Goal: Task Accomplishment & Management: Complete application form

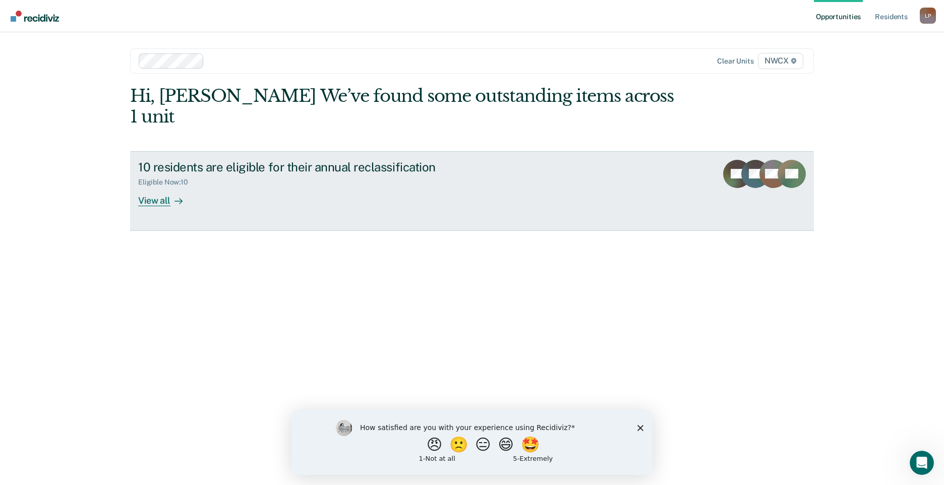
click at [169, 187] on div "View all" at bounding box center [166, 197] width 57 height 20
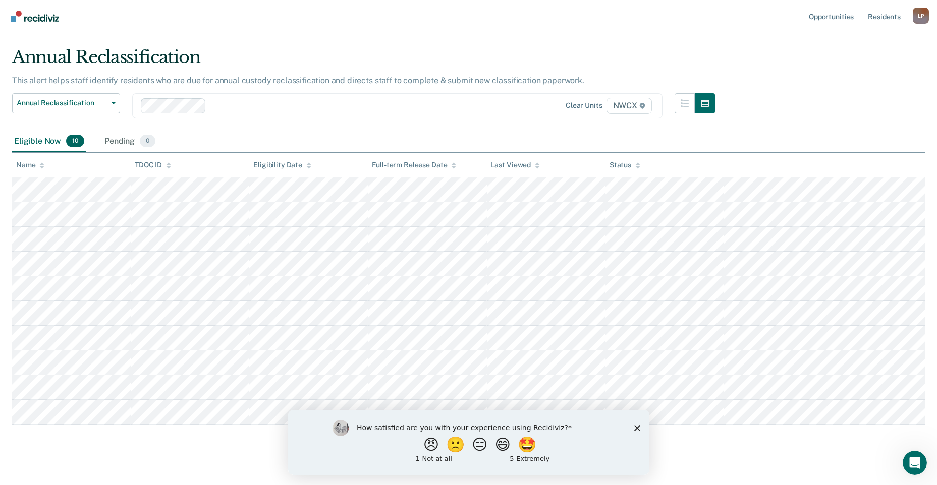
scroll to position [35, 0]
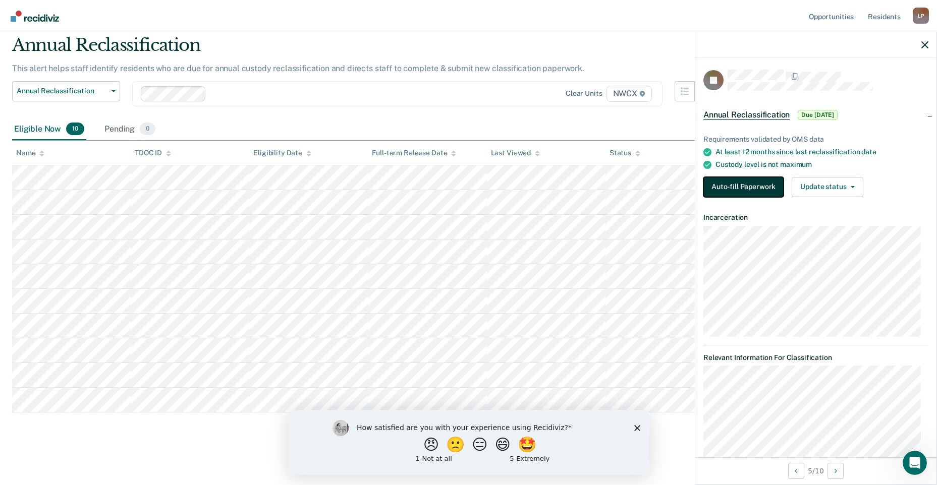
click at [757, 188] on button "Auto-fill Paperwork" at bounding box center [743, 187] width 80 height 20
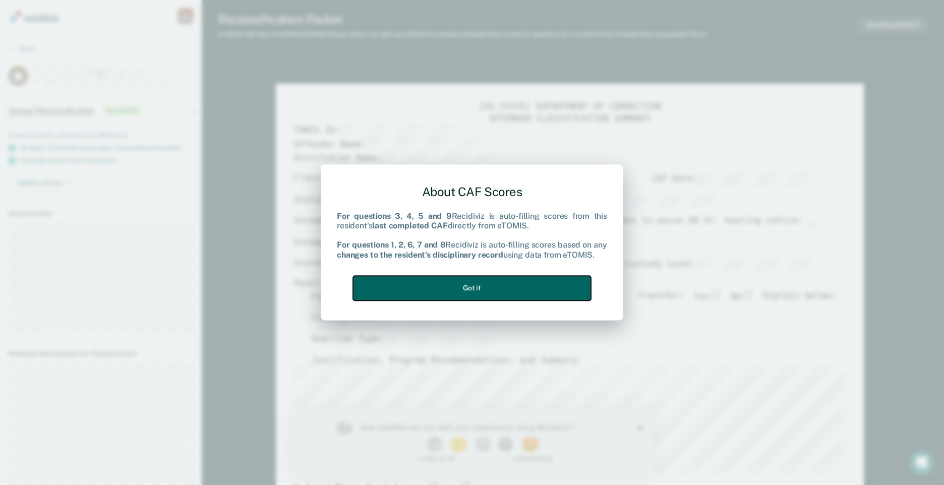
click at [480, 283] on button "Got it" at bounding box center [472, 288] width 238 height 25
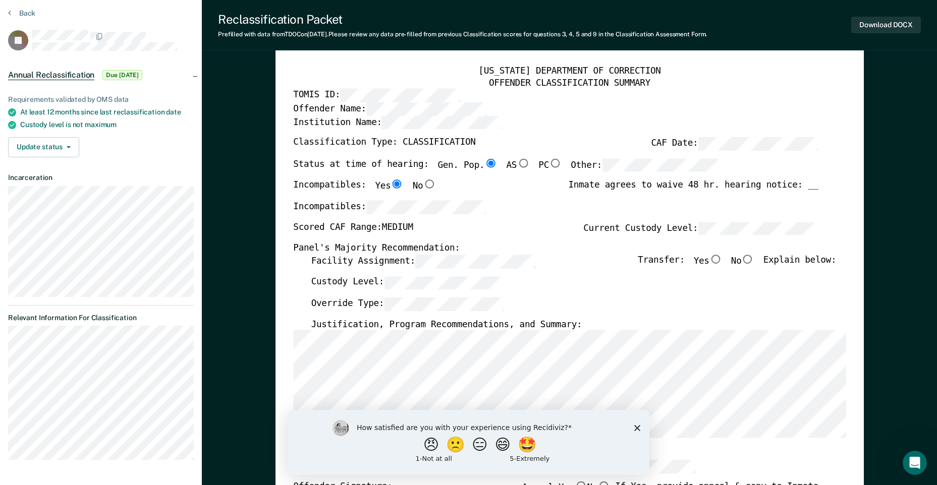
scroll to position [50, 0]
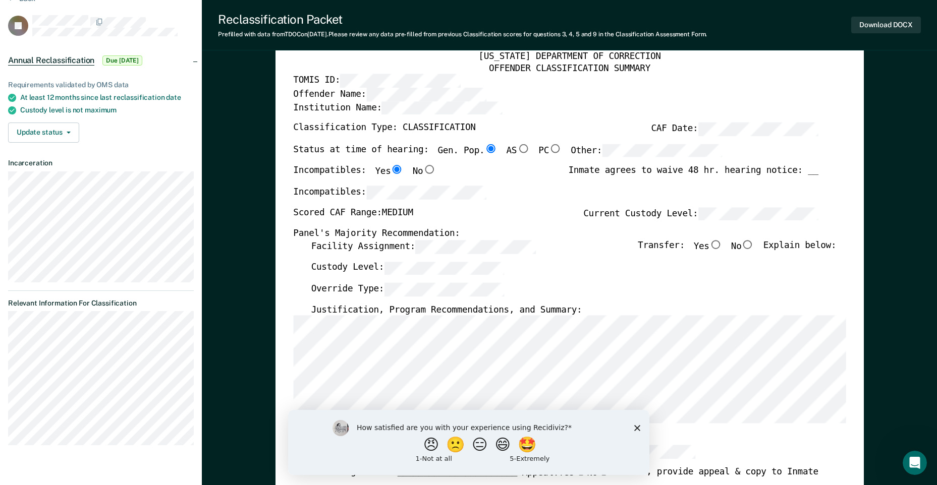
type textarea "x"
radio input "false"
click at [752, 249] on input "No" at bounding box center [747, 244] width 13 height 9
type textarea "x"
radio input "true"
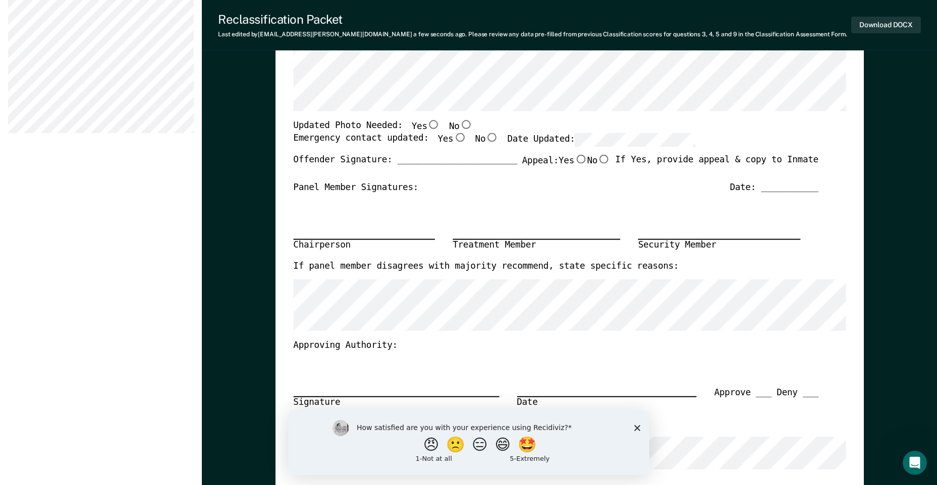
scroll to position [605, 0]
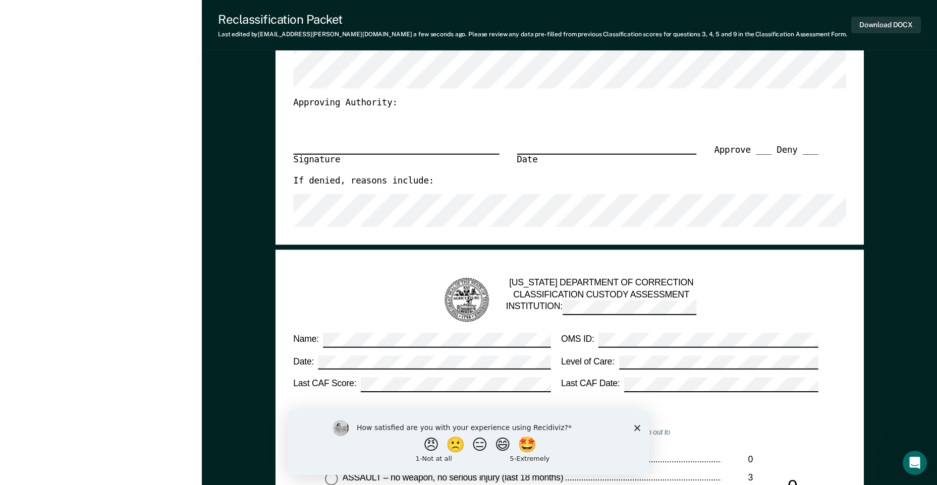
click at [637, 427] on polygon "Close survey" at bounding box center [637, 428] width 6 height 6
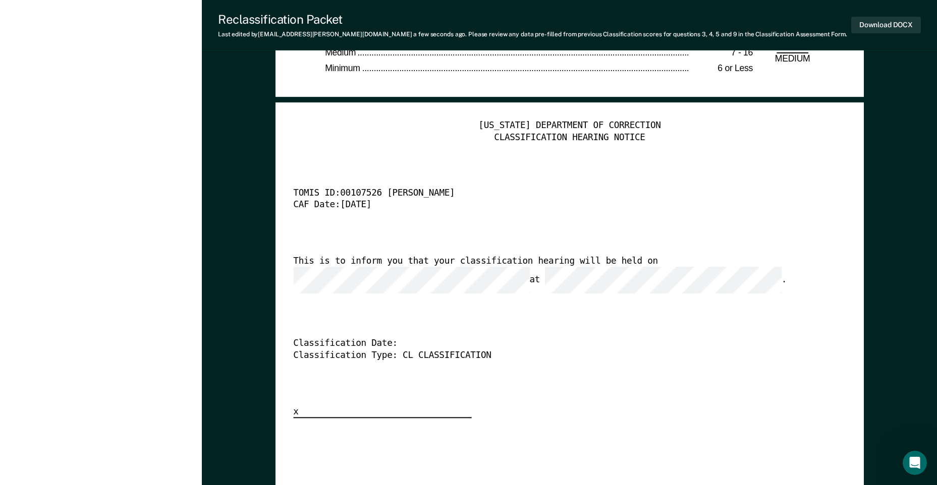
scroll to position [0, 27]
click at [622, 396] on div "[US_STATE] DEPARTMENT OF CORRECTION CLASSIFICATION HEARING NOTICE TOMIS ID: 001…" at bounding box center [569, 269] width 552 height 298
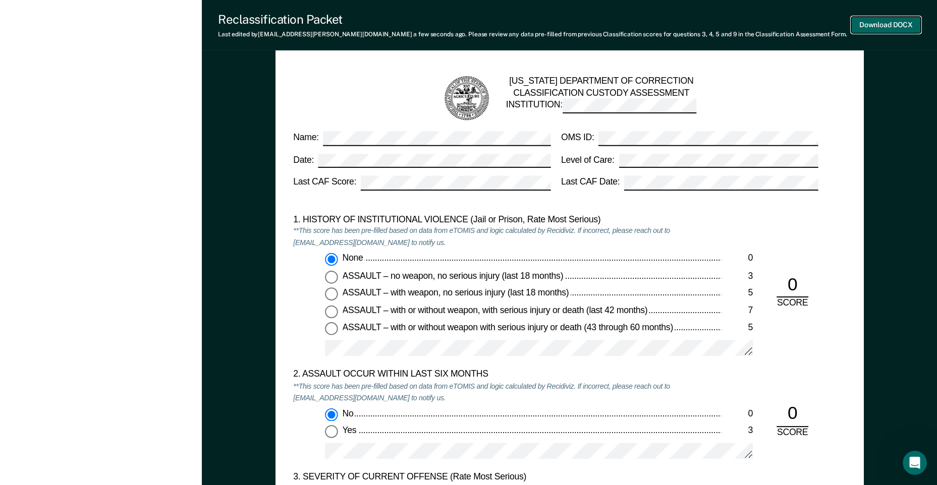
scroll to position [0, 0]
click at [899, 28] on button "Download DOCX" at bounding box center [886, 25] width 70 height 17
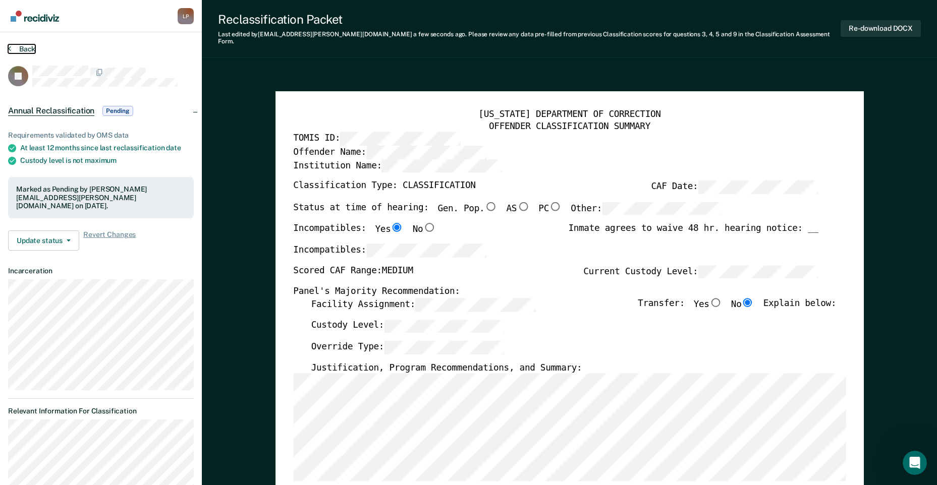
click at [28, 49] on button "Back" at bounding box center [21, 48] width 27 height 9
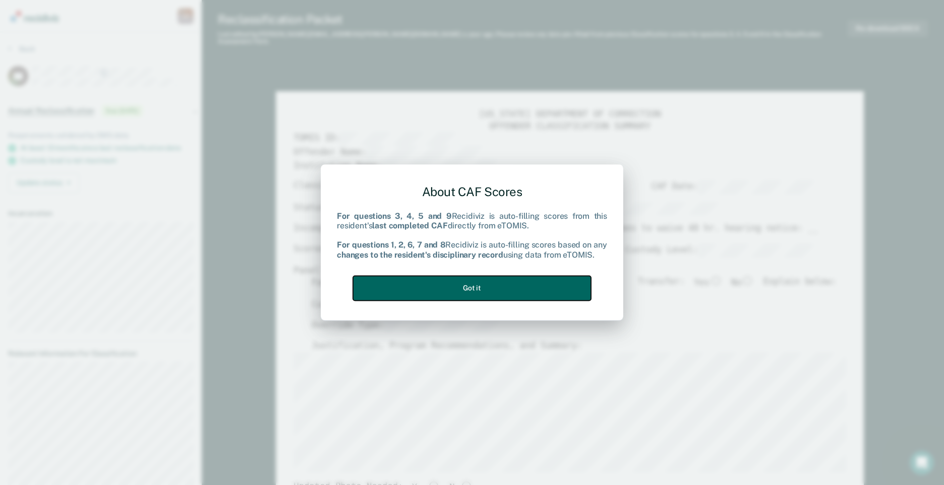
click at [494, 287] on button "Got it" at bounding box center [472, 288] width 238 height 25
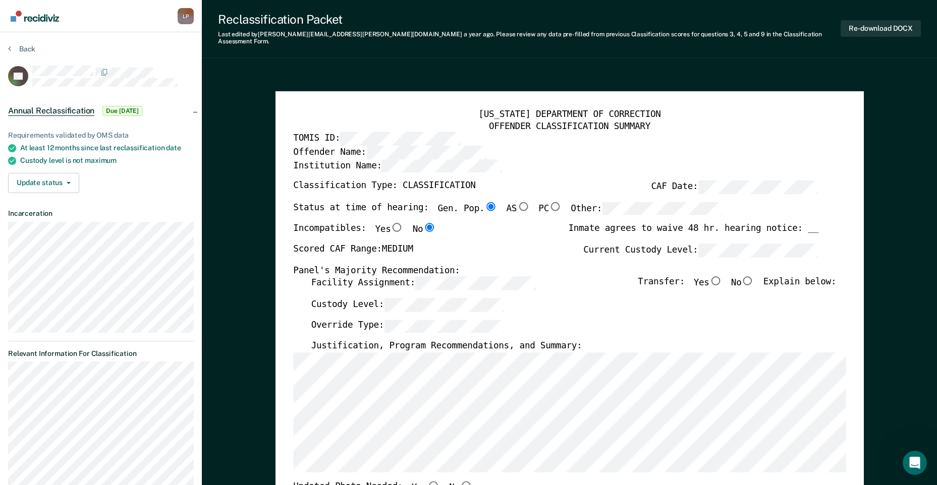
type textarea "x"
radio input "false"
click at [754, 276] on input "No" at bounding box center [747, 280] width 13 height 9
type textarea "x"
radio input "true"
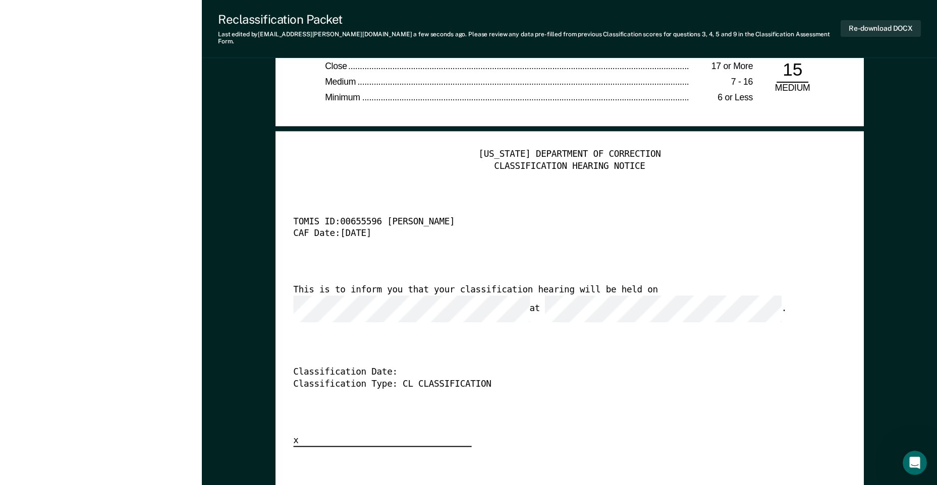
scroll to position [2321, 0]
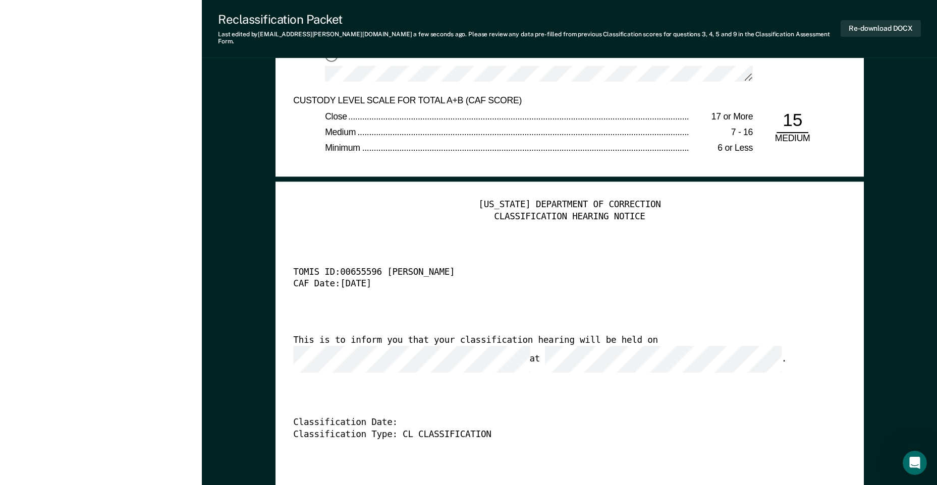
click at [669, 326] on div "[US_STATE] DEPARTMENT OF CORRECTION CLASSIFICATION HEARING NOTICE TOMIS ID: 006…" at bounding box center [569, 349] width 552 height 298
click at [664, 342] on div "This is to inform you that your classification hearing will be held on at ." at bounding box center [555, 354] width 525 height 38
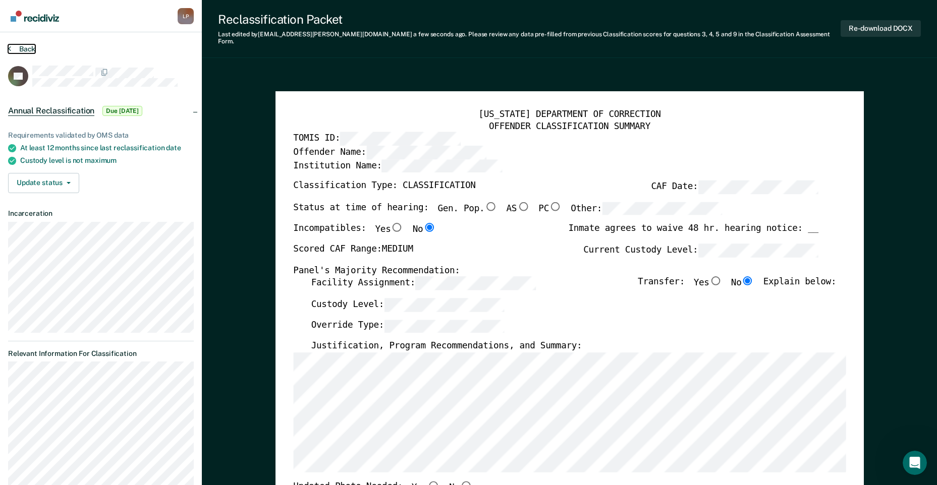
scroll to position [0, 0]
click at [24, 46] on button "Back" at bounding box center [21, 48] width 27 height 9
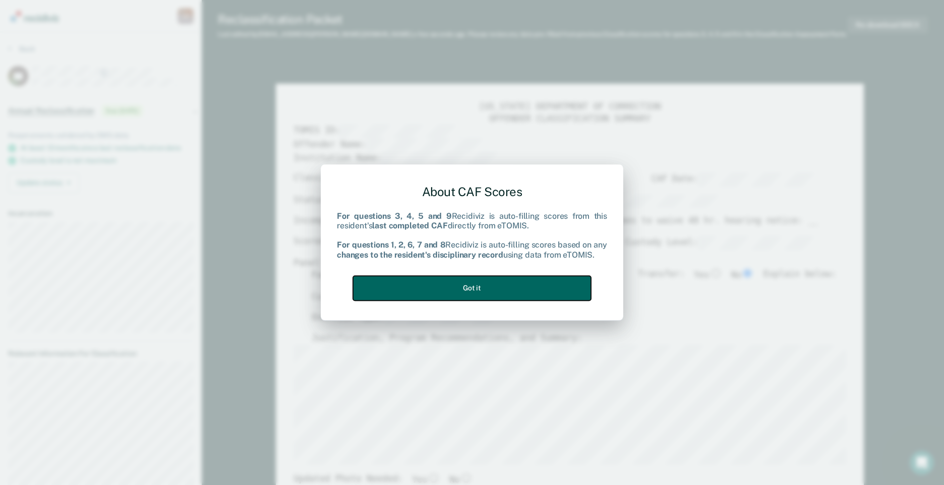
click at [489, 287] on button "Got it" at bounding box center [472, 288] width 238 height 25
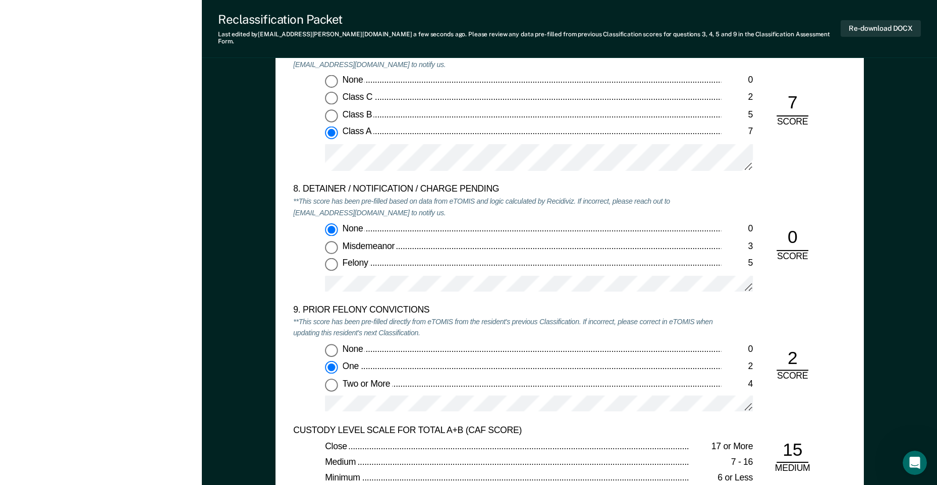
scroll to position [1766, 0]
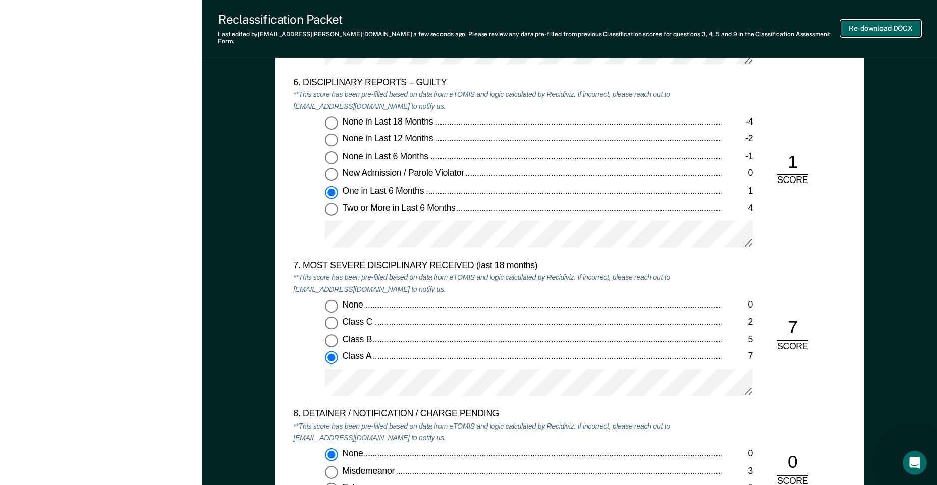
click at [906, 20] on button "Re-download DOCX" at bounding box center [881, 28] width 80 height 17
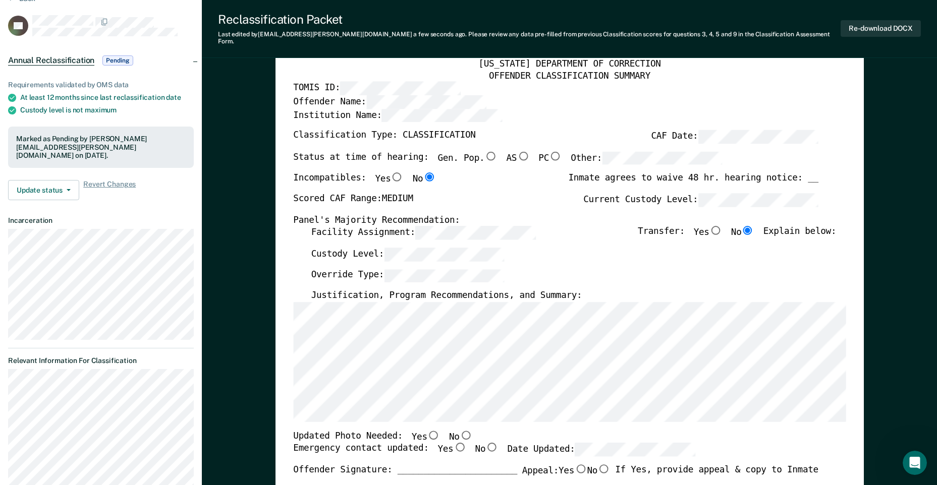
scroll to position [0, 0]
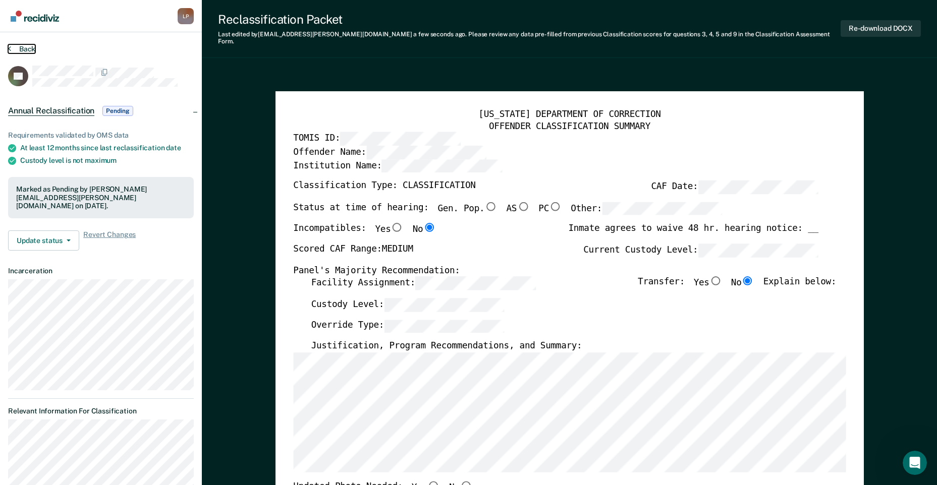
click at [29, 48] on button "Back" at bounding box center [21, 48] width 27 height 9
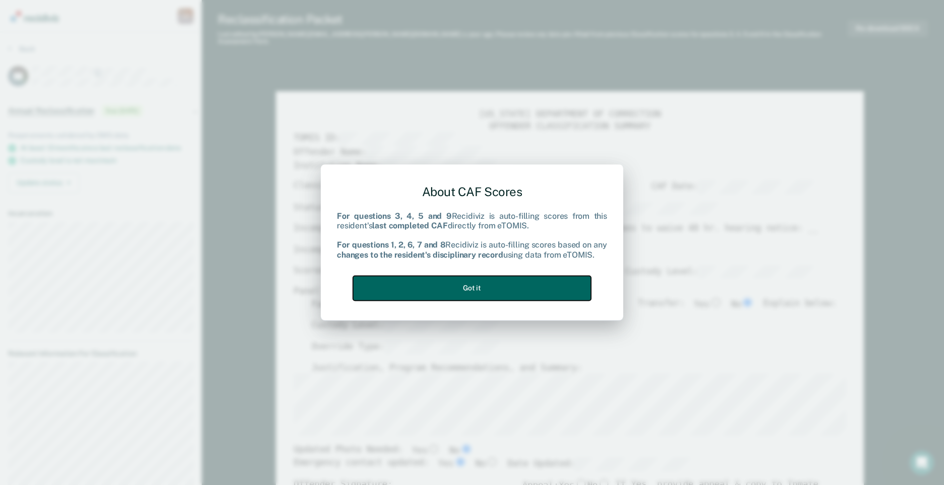
click at [485, 291] on button "Got it" at bounding box center [472, 288] width 238 height 25
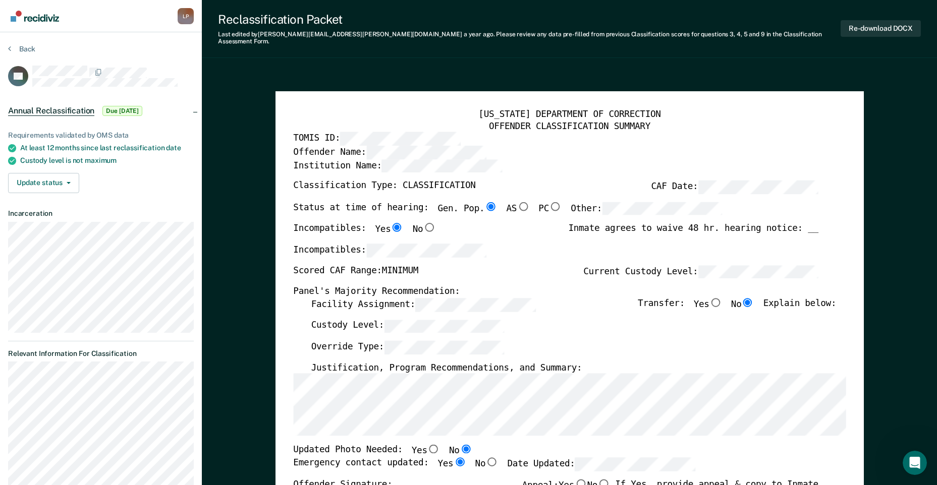
type textarea "x"
radio input "false"
click at [12, 47] on button "Back" at bounding box center [21, 48] width 27 height 9
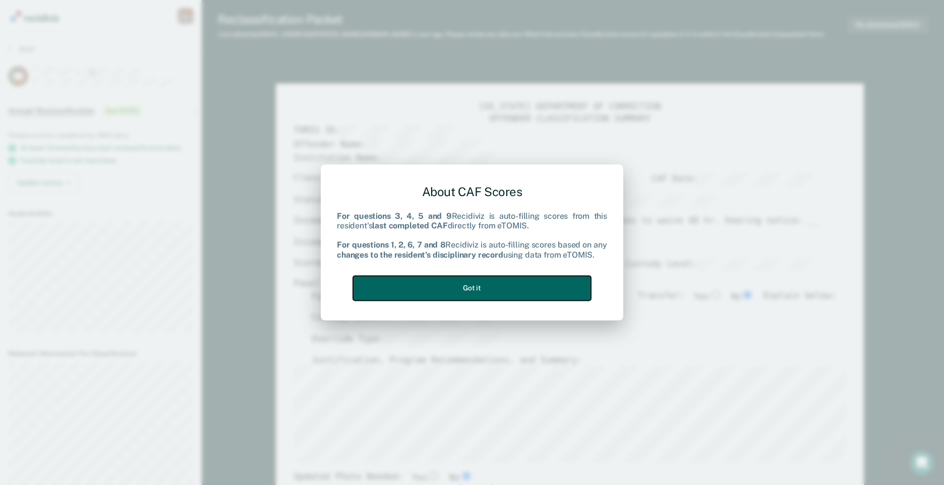
click at [539, 293] on button "Got it" at bounding box center [472, 288] width 238 height 25
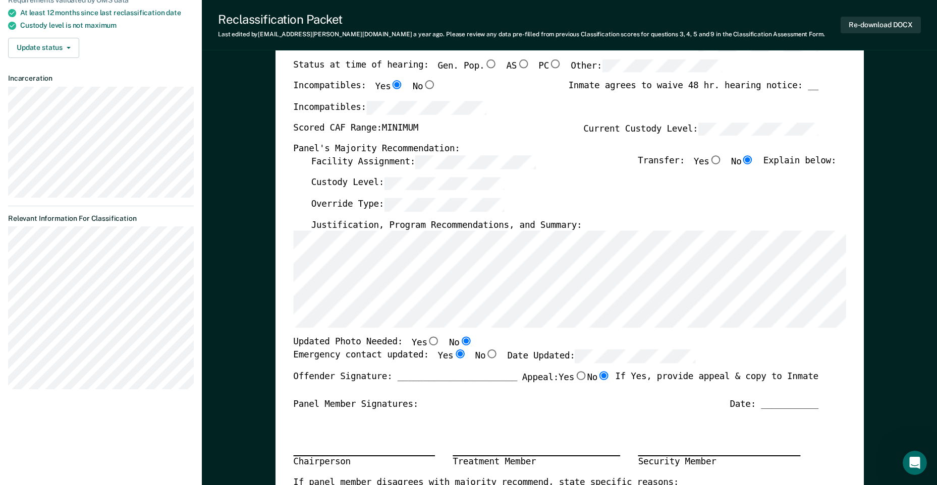
scroll to position [202, 0]
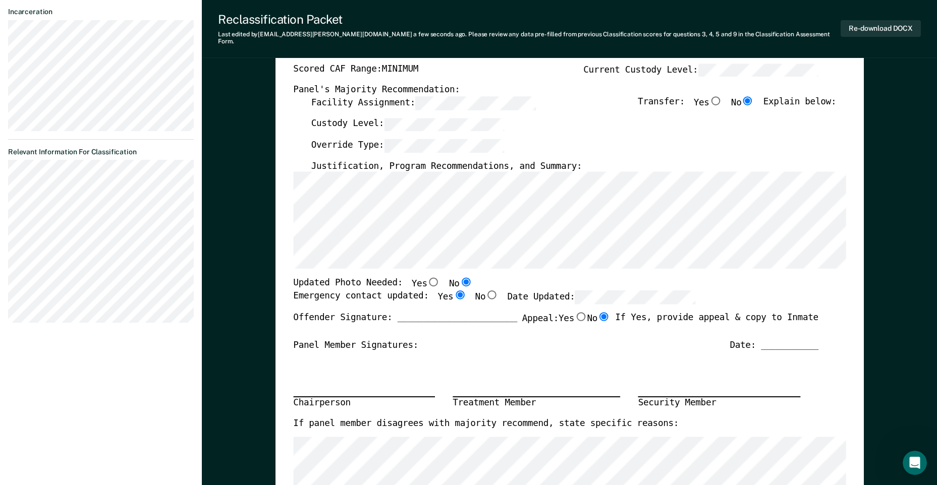
click at [551, 291] on label "Date Updated:" at bounding box center [601, 298] width 188 height 14
click at [453, 291] on input "Yes" at bounding box center [459, 295] width 13 height 9
click at [485, 291] on input "No" at bounding box center [491, 295] width 13 height 9
type textarea "x"
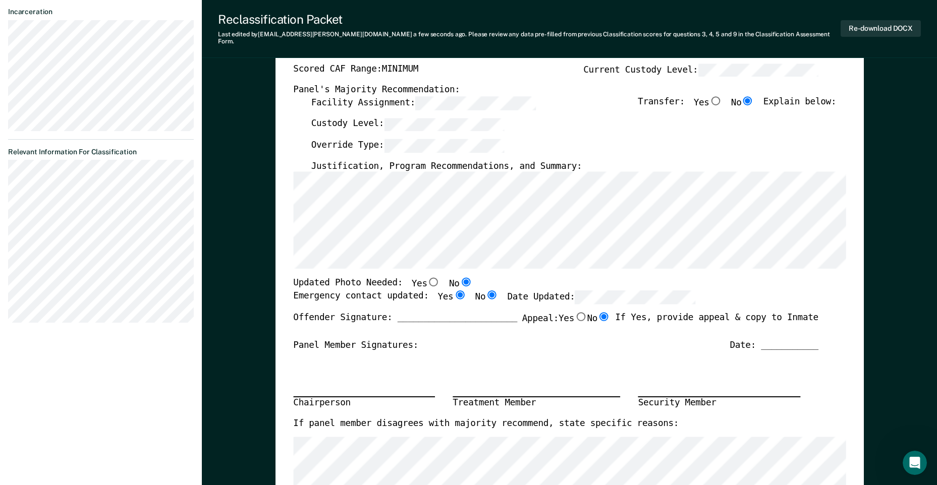
radio input "false"
radio input "true"
click at [485, 291] on input "No" at bounding box center [491, 295] width 13 height 9
click at [459, 278] on input "No" at bounding box center [465, 282] width 13 height 9
click at [485, 291] on input "No" at bounding box center [491, 295] width 13 height 9
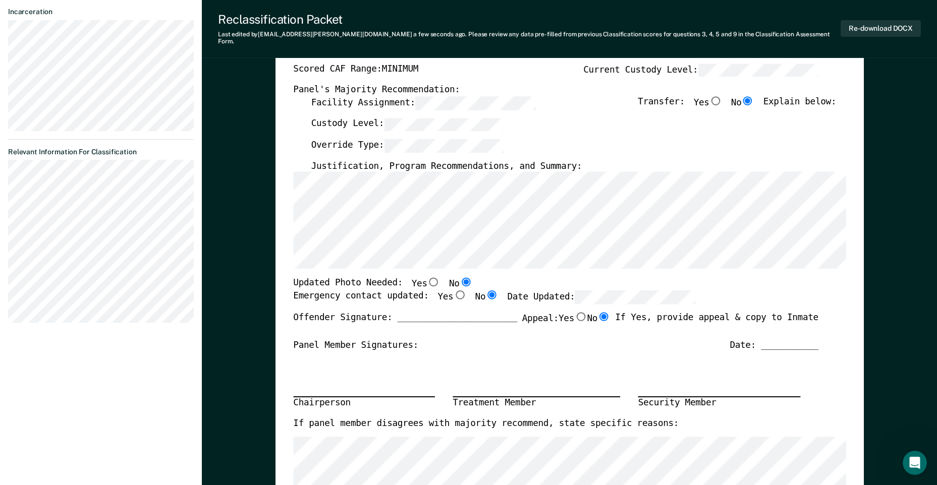
click at [485, 291] on input "No" at bounding box center [491, 295] width 13 height 9
click at [459, 278] on input "No" at bounding box center [465, 282] width 13 height 9
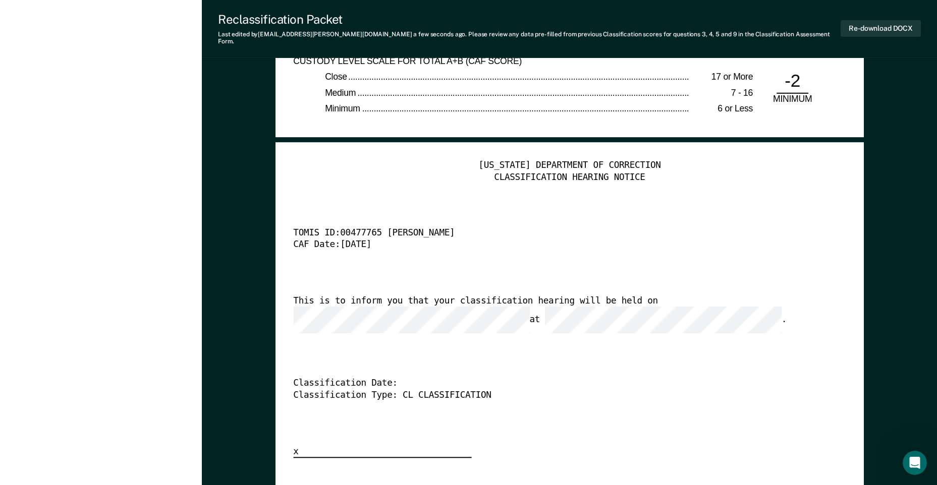
scroll to position [2321, 0]
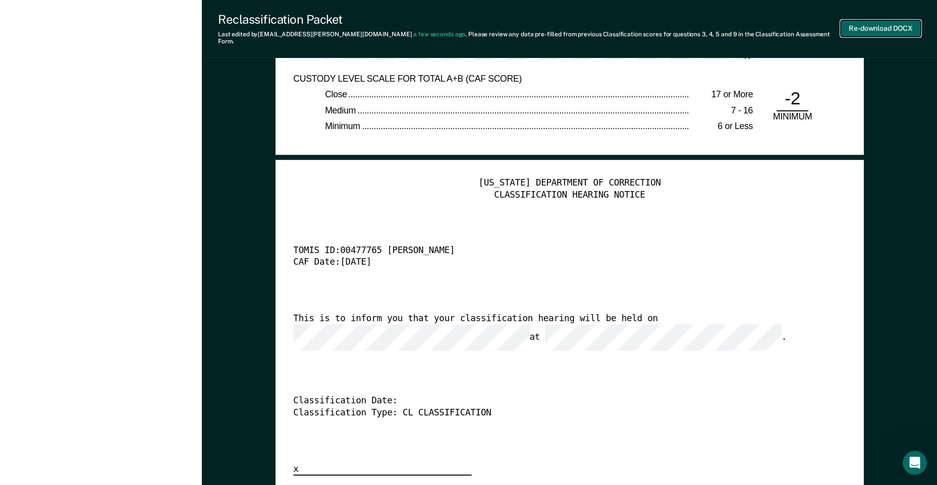
click at [893, 25] on button "Re-download DOCX" at bounding box center [881, 28] width 80 height 17
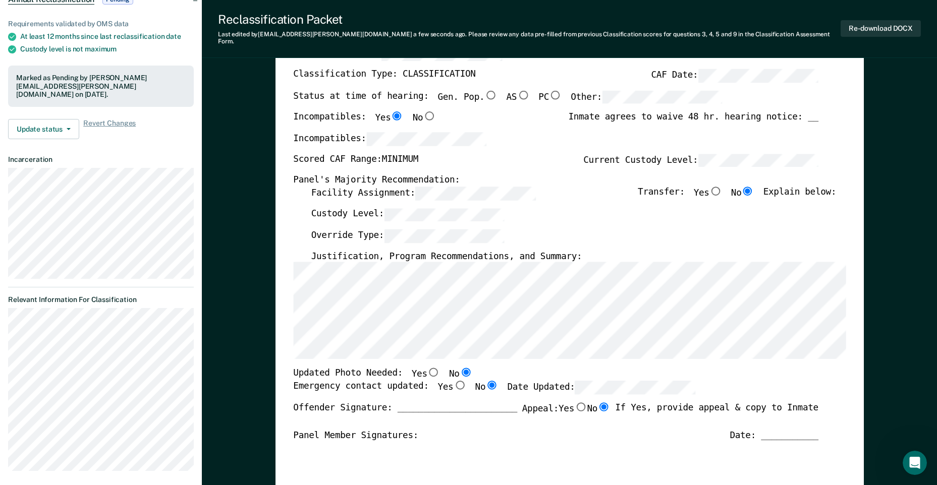
scroll to position [0, 0]
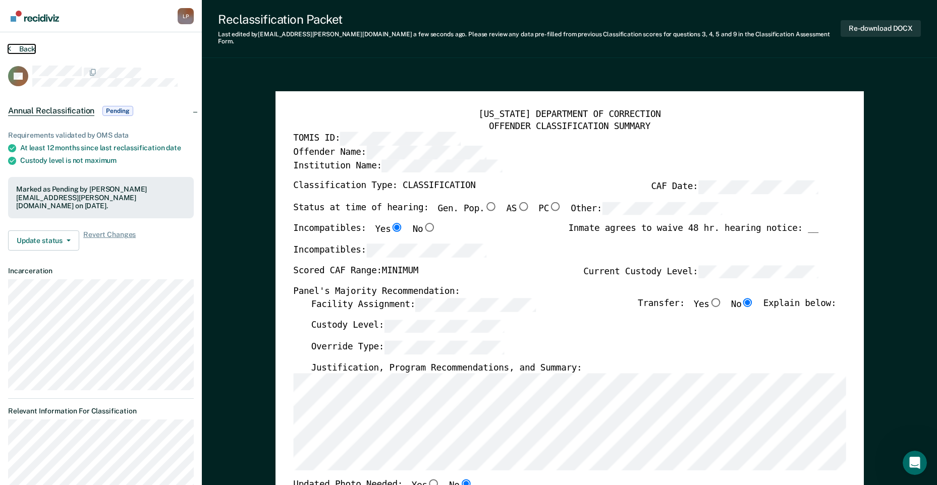
click at [32, 48] on button "Back" at bounding box center [21, 48] width 27 height 9
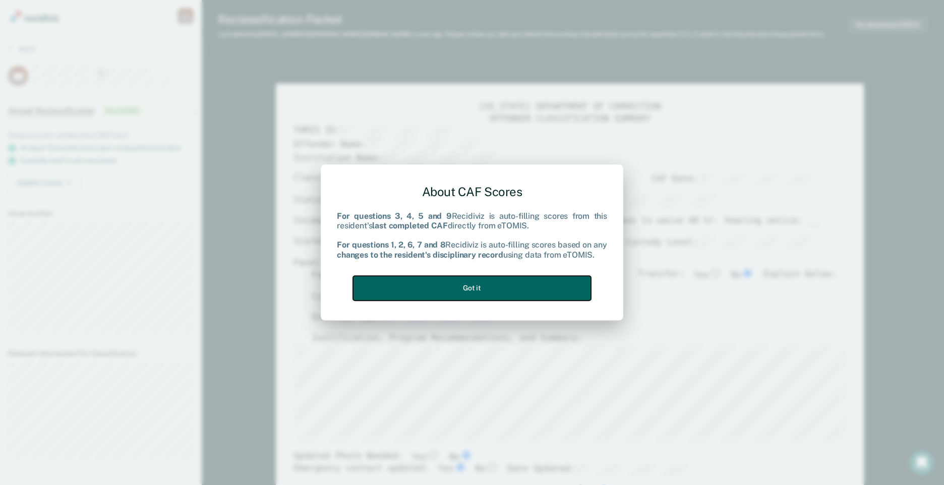
click at [492, 289] on button "Got it" at bounding box center [472, 288] width 238 height 25
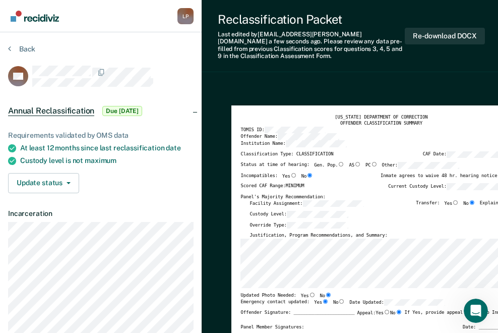
click at [338, 310] on div "Offender Signature: _______________________ Appeal: Yes No If Yes, provide appe…" at bounding box center [374, 317] width 267 height 15
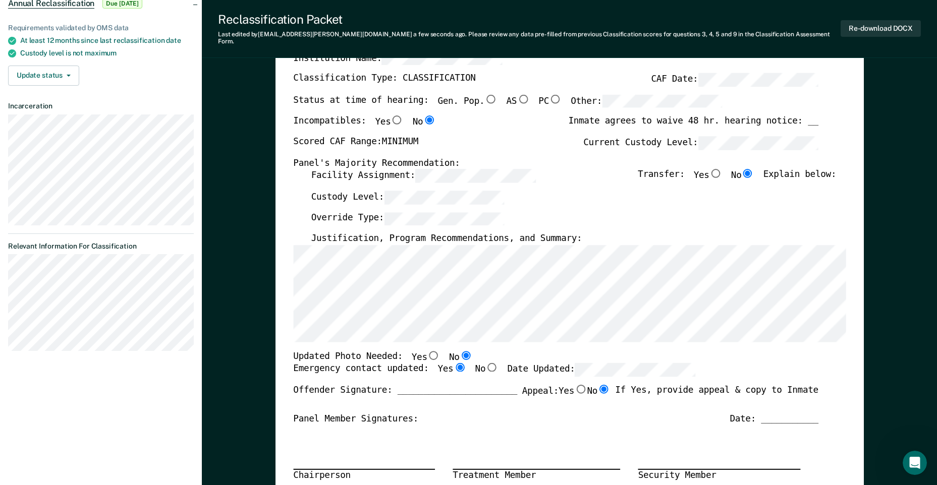
scroll to position [151, 0]
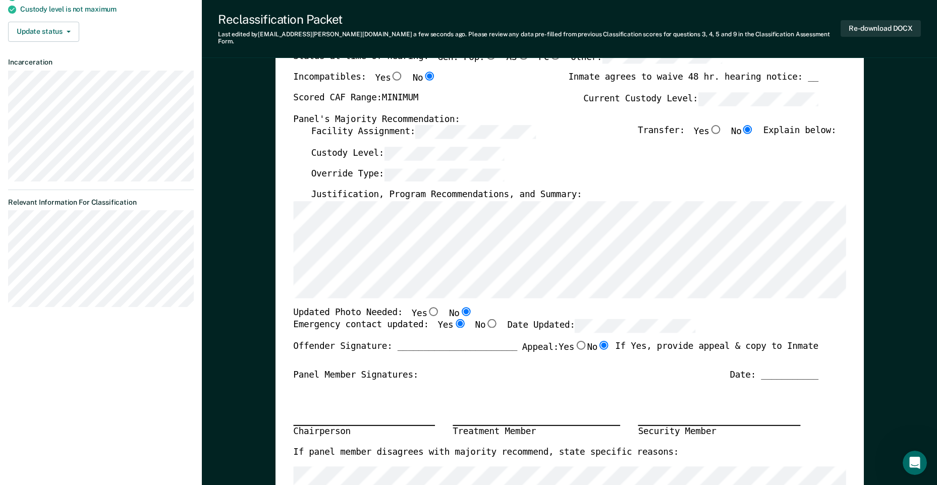
click at [427, 307] on input "Yes" at bounding box center [433, 311] width 13 height 9
type textarea "x"
radio input "true"
radio input "false"
click at [459, 307] on input "No" at bounding box center [465, 311] width 13 height 9
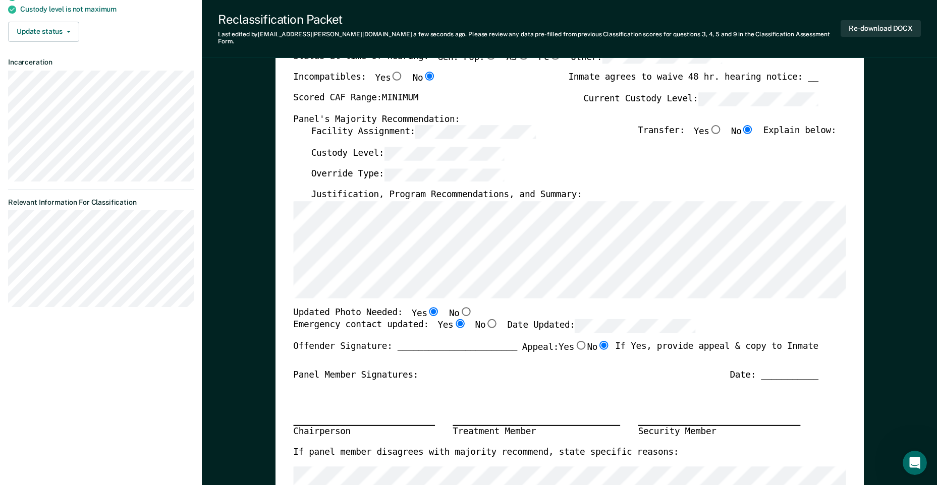
type textarea "x"
radio input "false"
radio input "true"
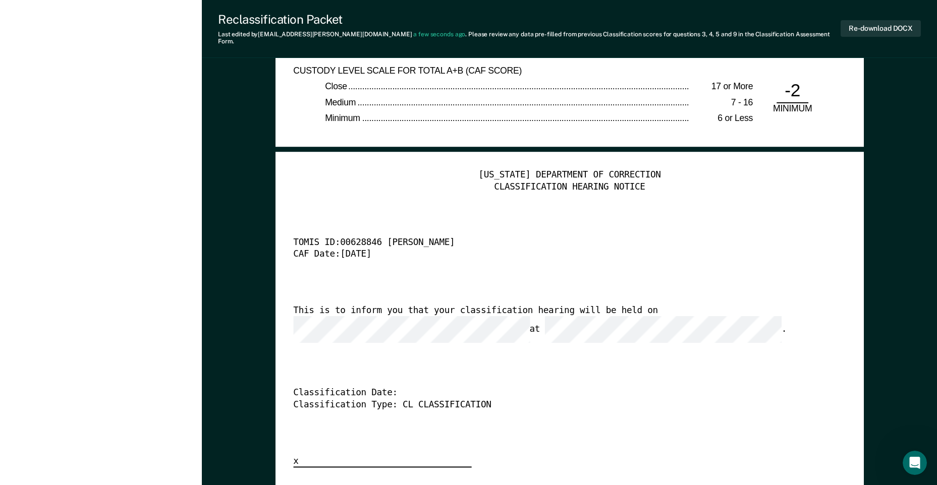
scroll to position [2220, 0]
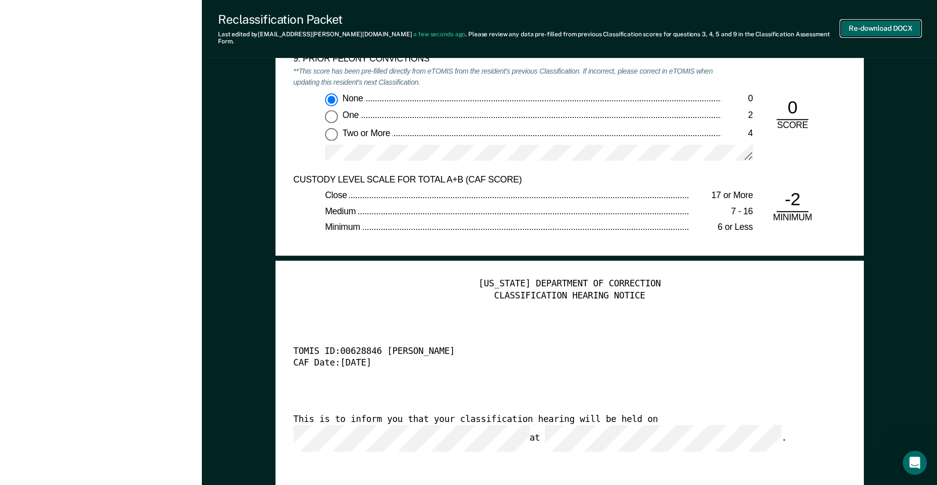
click at [876, 23] on button "Re-download DOCX" at bounding box center [881, 28] width 80 height 17
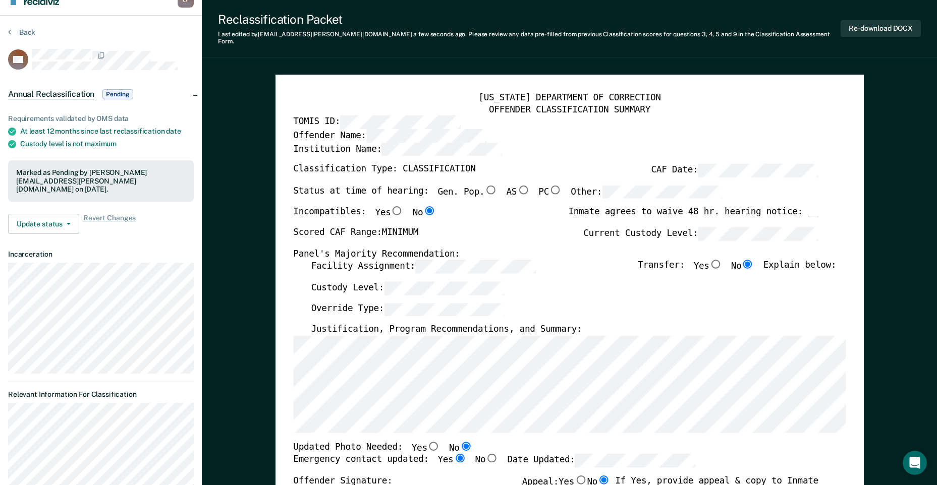
scroll to position [0, 0]
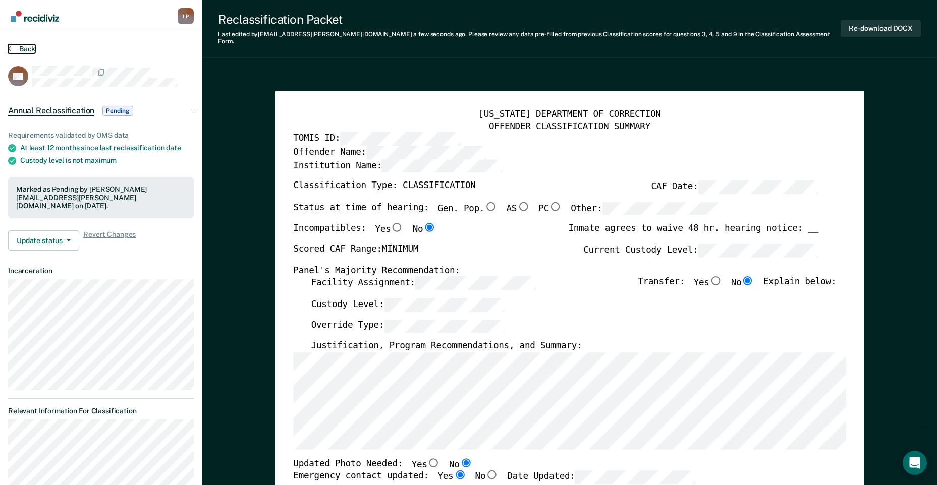
click at [26, 47] on button "Back" at bounding box center [21, 48] width 27 height 9
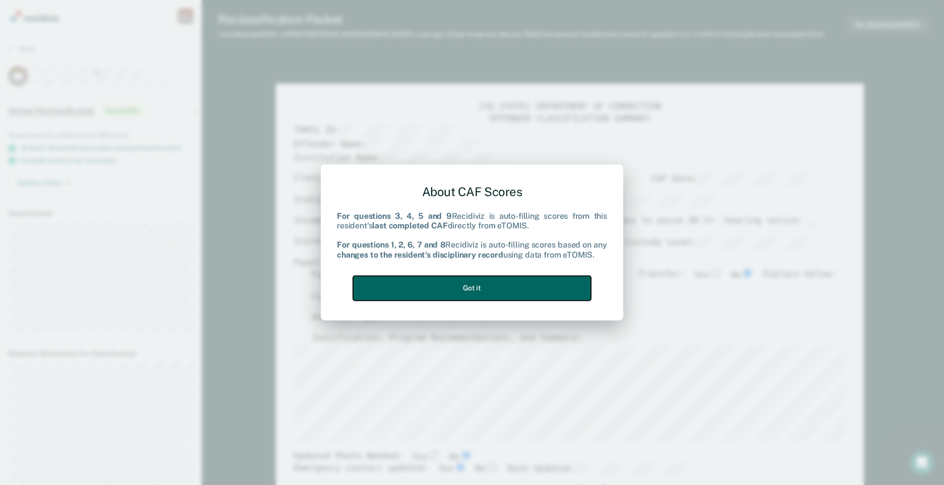
click at [479, 292] on button "Got it" at bounding box center [472, 288] width 238 height 25
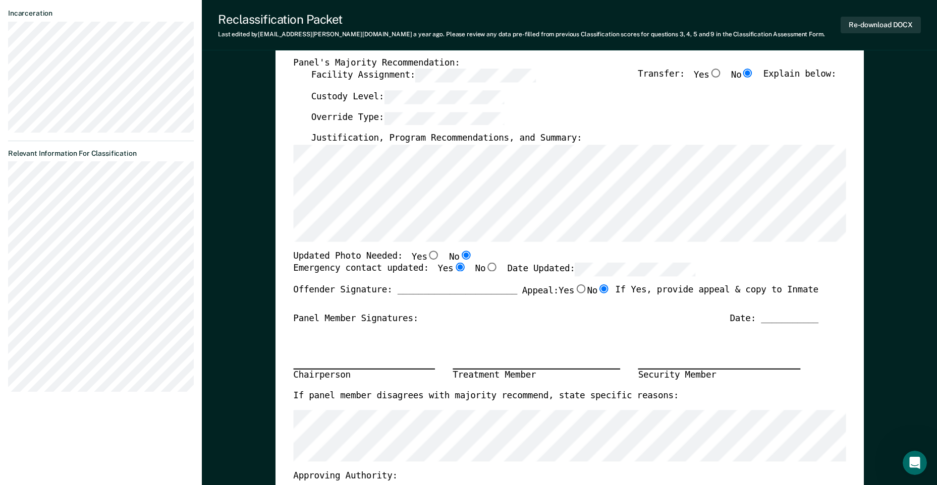
scroll to position [202, 0]
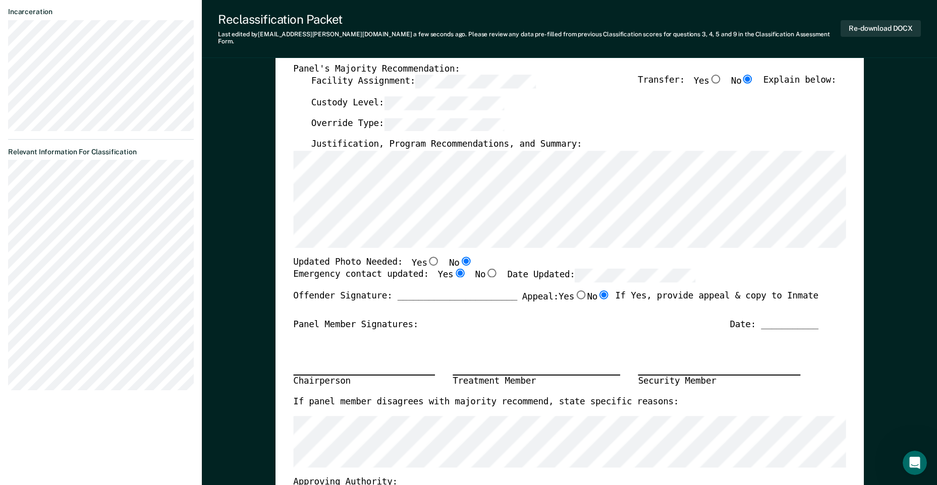
click at [602, 291] on input "No" at bounding box center [603, 295] width 13 height 9
click at [601, 291] on input "No" at bounding box center [603, 295] width 13 height 9
click at [575, 291] on input "Yes" at bounding box center [580, 295] width 13 height 9
type textarea "x"
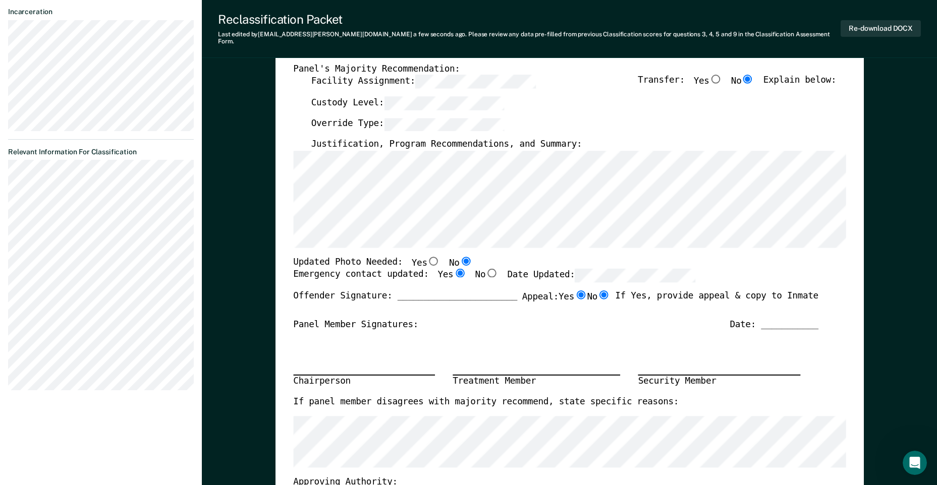
radio input "true"
radio input "false"
click at [602, 292] on input "No" at bounding box center [603, 295] width 13 height 9
type textarea "x"
radio input "false"
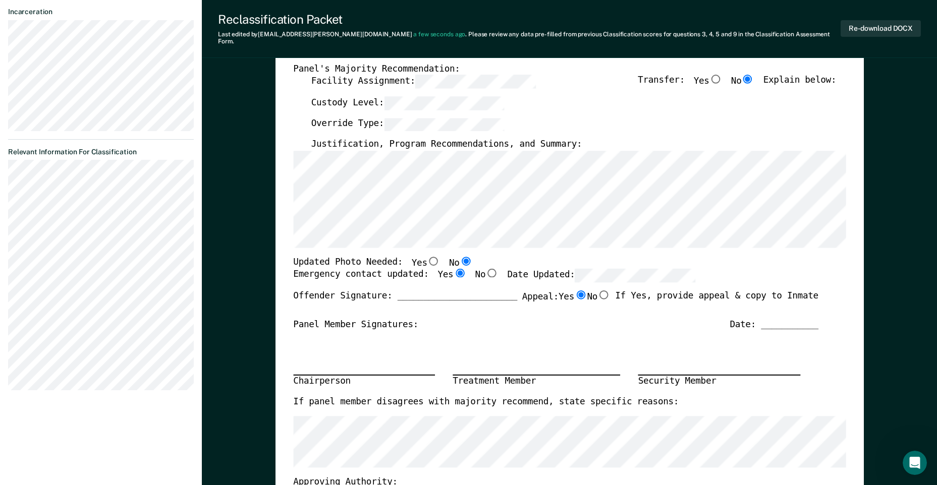
radio input "true"
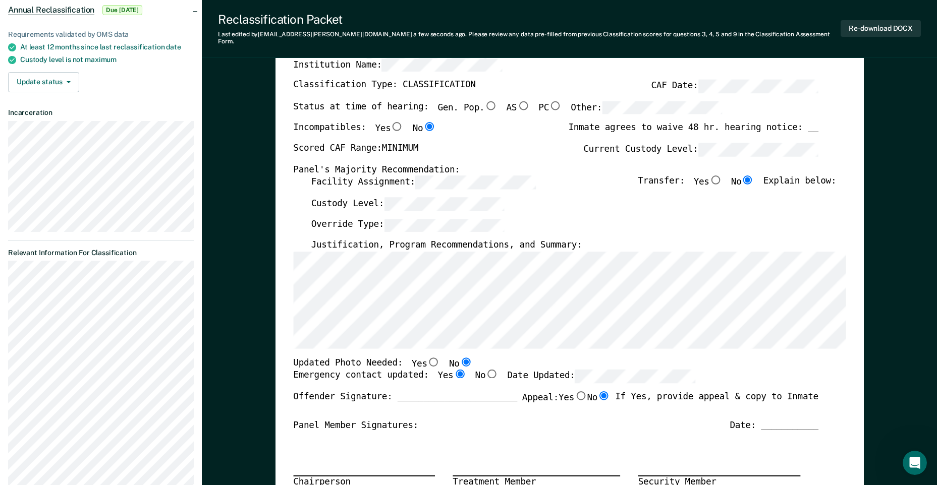
scroll to position [0, 0]
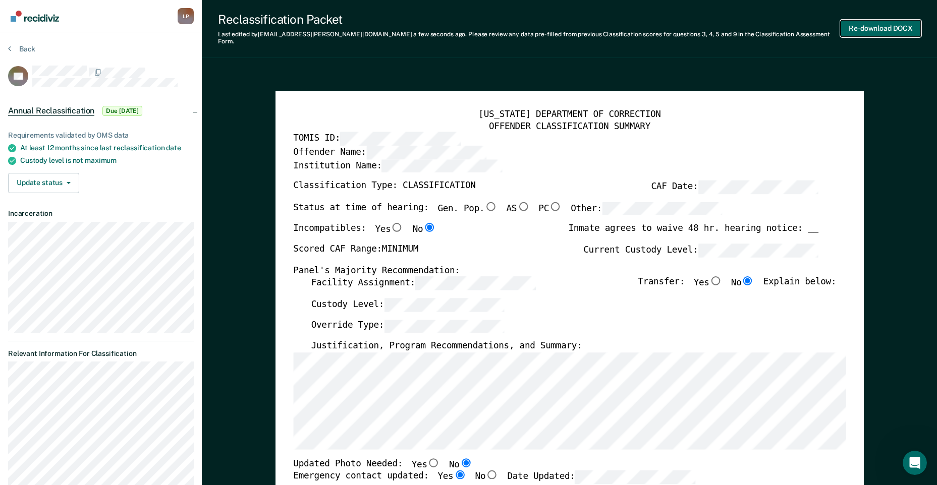
click at [889, 25] on button "Re-download DOCX" at bounding box center [881, 28] width 80 height 17
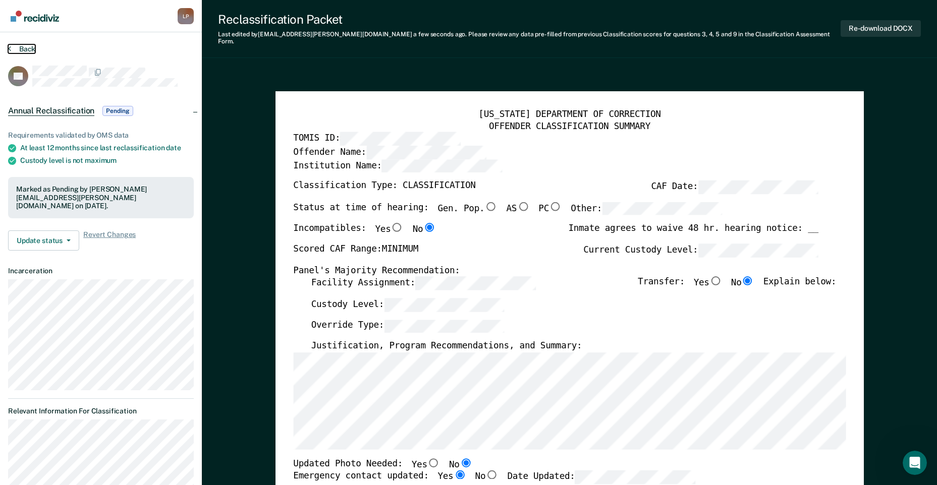
click at [34, 46] on button "Back" at bounding box center [21, 48] width 27 height 9
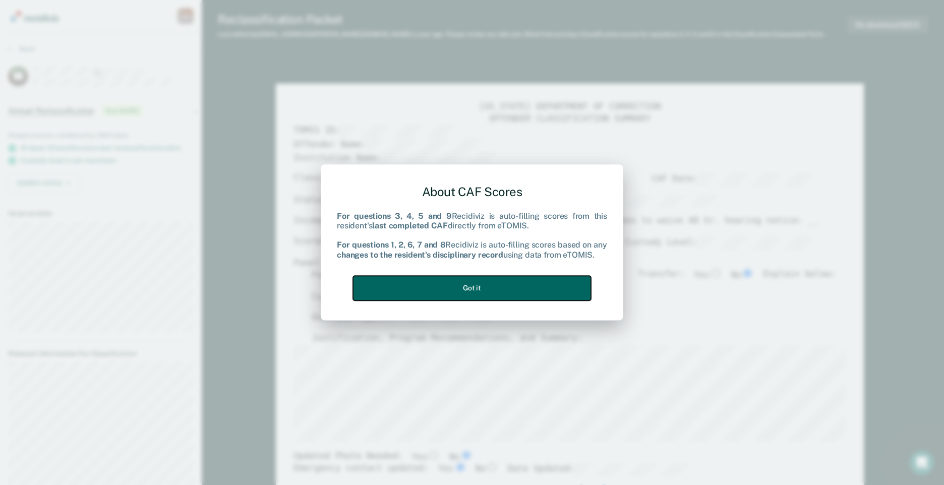
click at [498, 285] on button "Got it" at bounding box center [472, 288] width 238 height 25
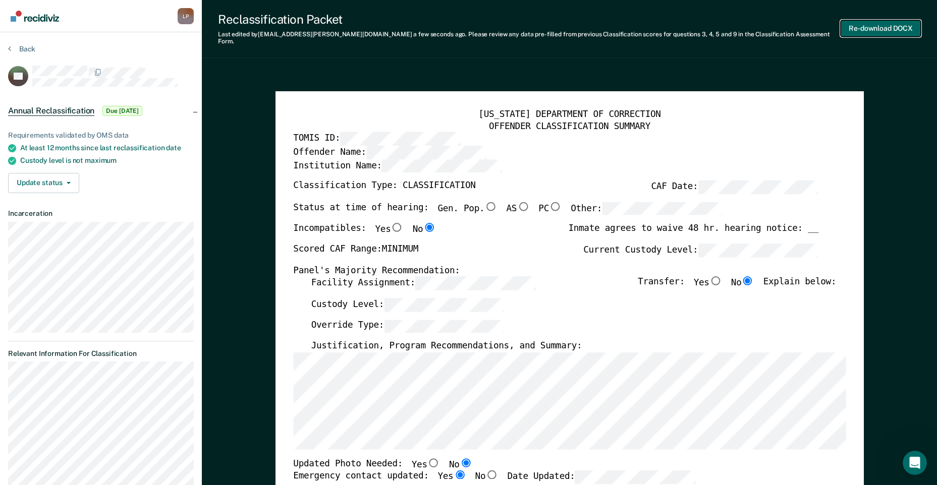
click at [879, 23] on button "Re-download DOCX" at bounding box center [881, 28] width 80 height 17
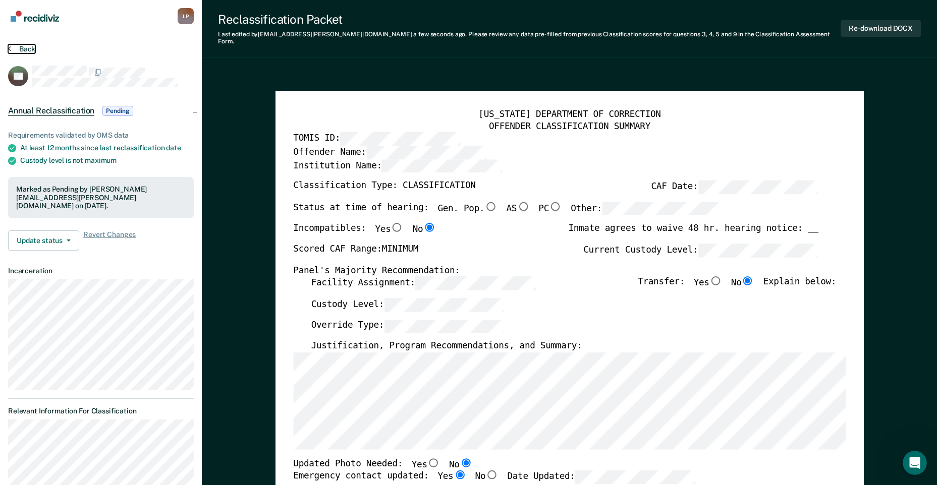
click at [27, 45] on button "Back" at bounding box center [21, 48] width 27 height 9
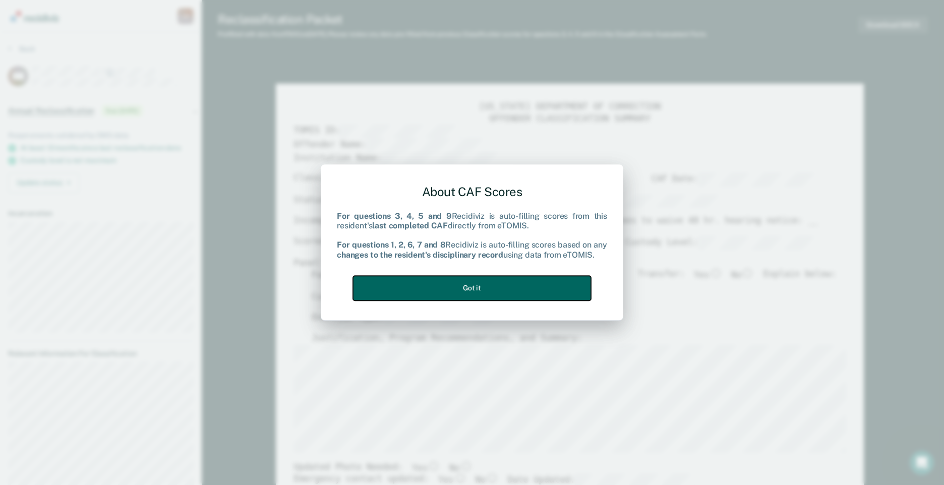
click at [497, 296] on button "Got it" at bounding box center [472, 288] width 238 height 25
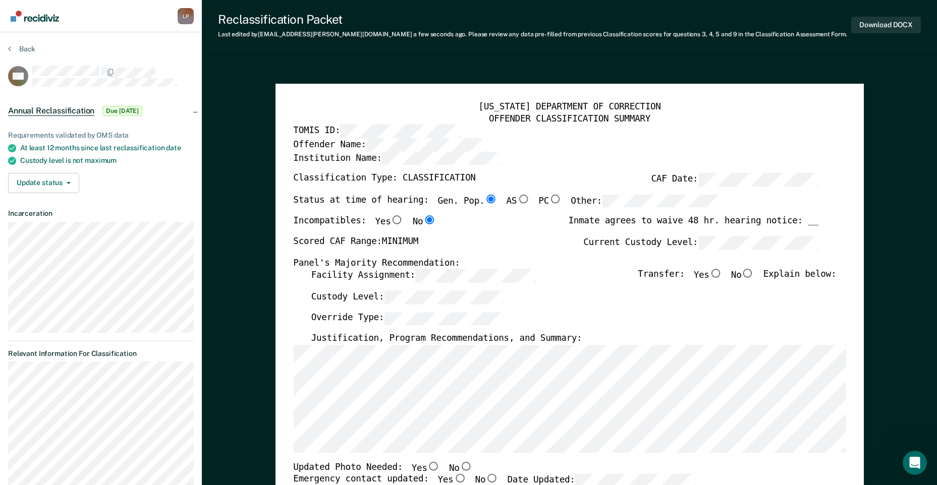
click at [754, 275] on input "No" at bounding box center [747, 273] width 13 height 9
type textarea "x"
radio input "true"
type textarea "x"
radio input "false"
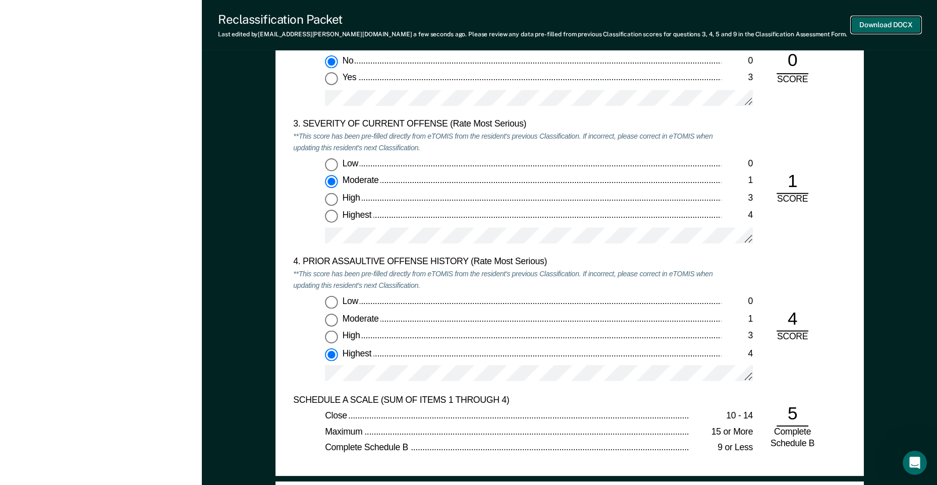
click at [908, 26] on button "Download DOCX" at bounding box center [886, 25] width 70 height 17
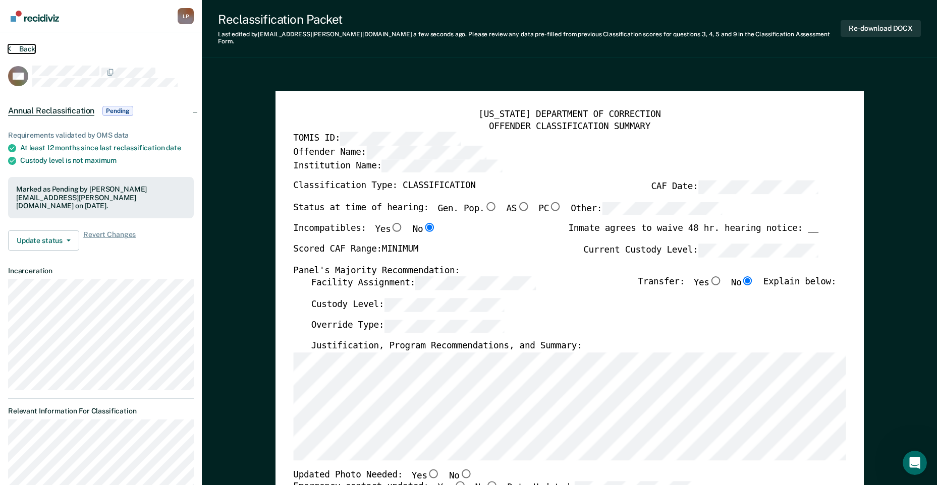
click at [22, 48] on button "Back" at bounding box center [21, 48] width 27 height 9
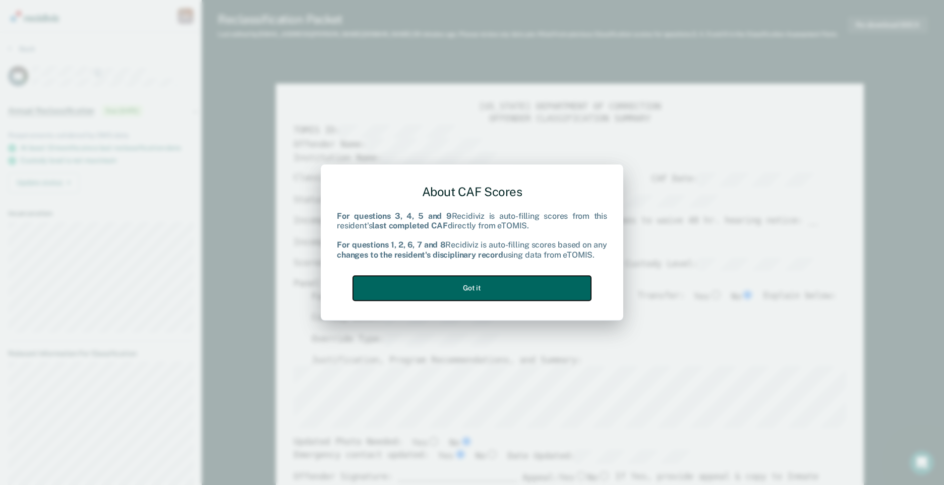
click at [435, 285] on button "Got it" at bounding box center [472, 288] width 238 height 25
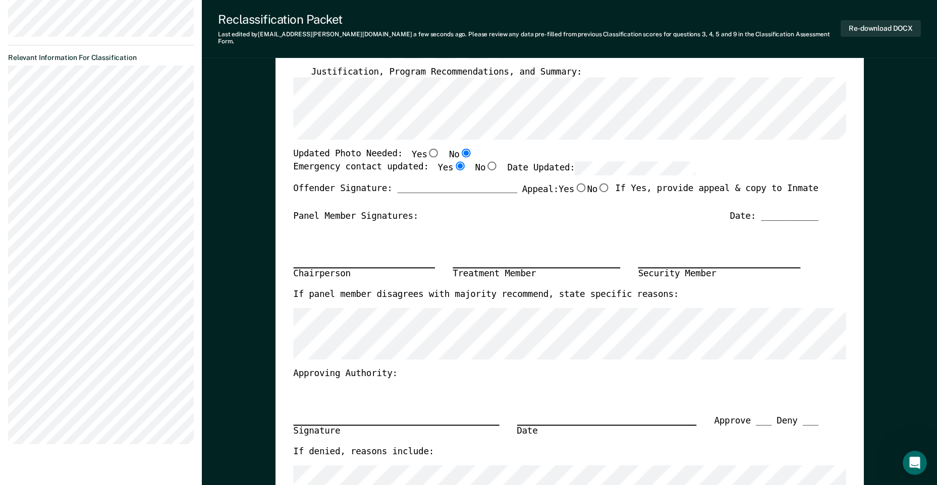
scroll to position [303, 0]
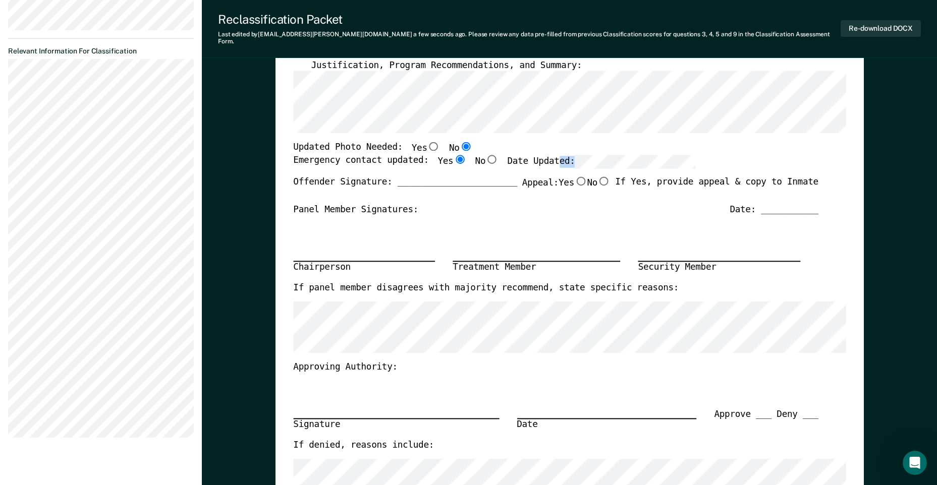
drag, startPoint x: 629, startPoint y: 162, endPoint x: 542, endPoint y: 157, distance: 86.9
click at [542, 157] on div "Emergency contact updated: Yes No Date Updated:" at bounding box center [494, 165] width 402 height 21
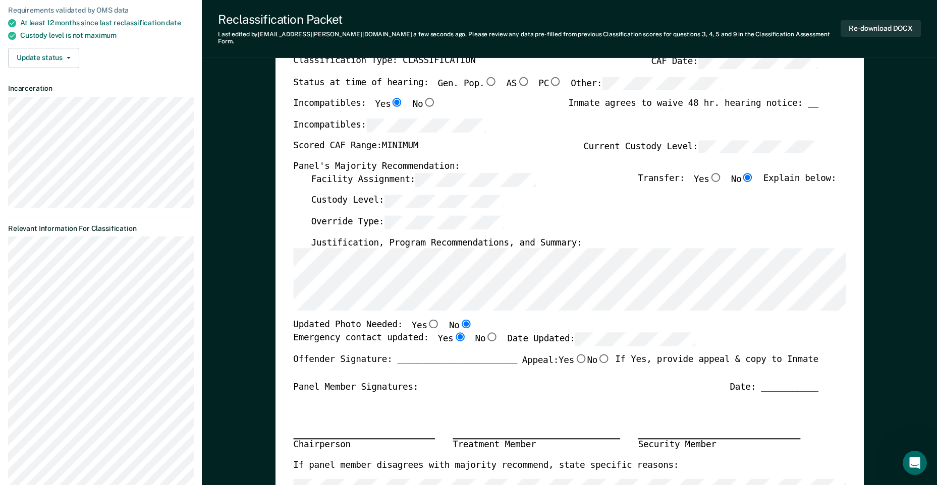
scroll to position [50, 0]
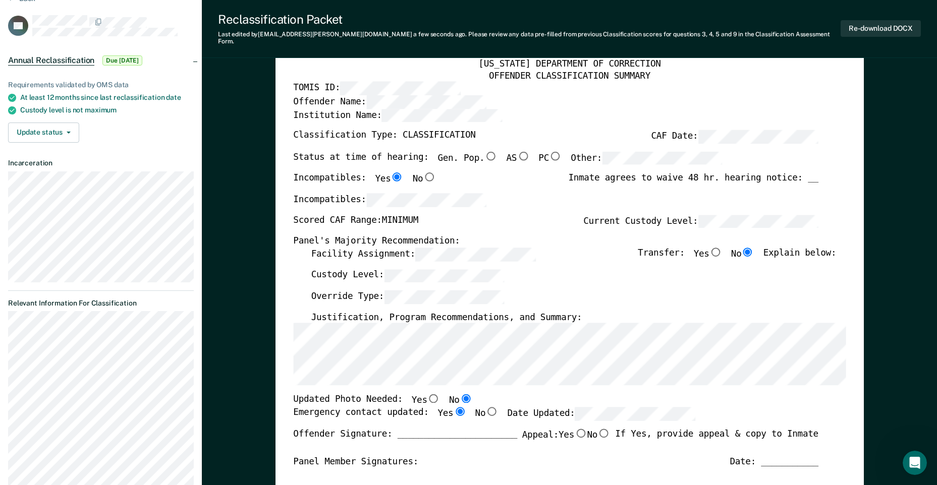
click at [491, 182] on div "Incompatibles: Yes No Inmate agrees to waive 48 hr. hearing notice: __" at bounding box center [555, 183] width 525 height 21
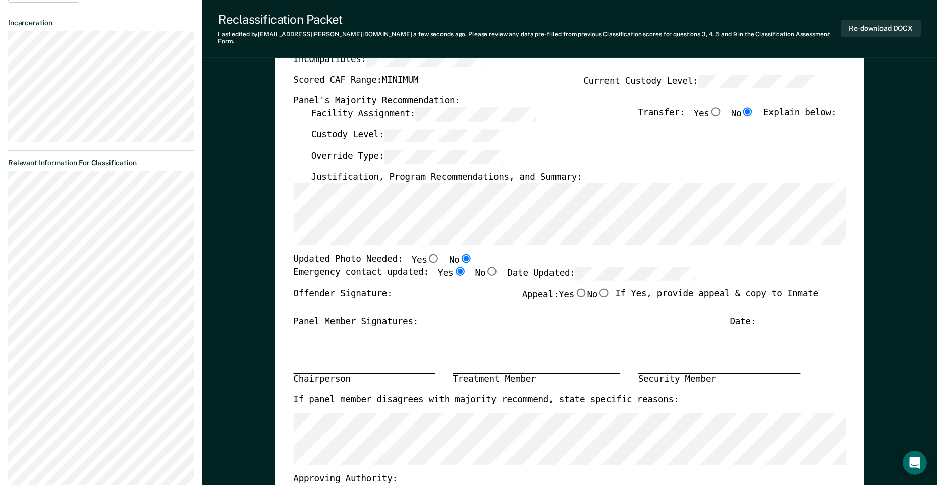
scroll to position [202, 0]
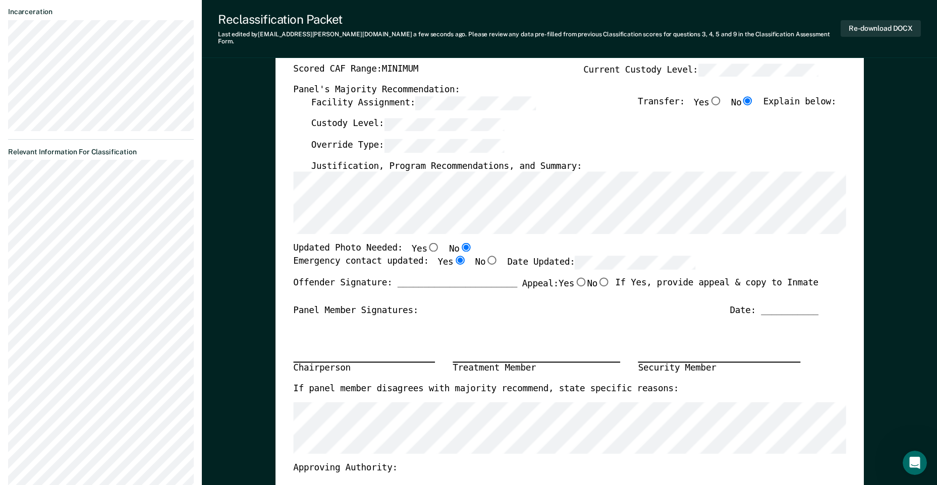
click at [427, 243] on input "Yes" at bounding box center [433, 247] width 13 height 9
type textarea "x"
radio input "true"
radio input "false"
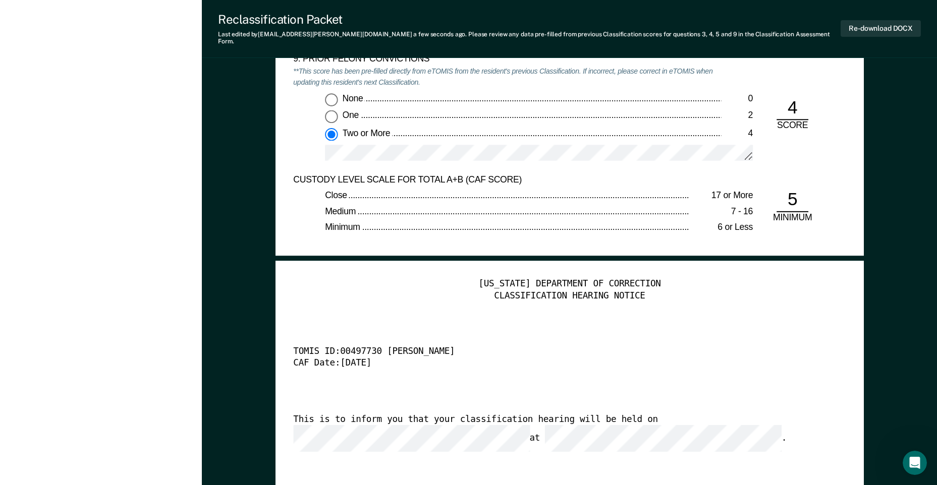
scroll to position [0, 19]
click at [884, 26] on button "Re-download DOCX" at bounding box center [881, 28] width 80 height 17
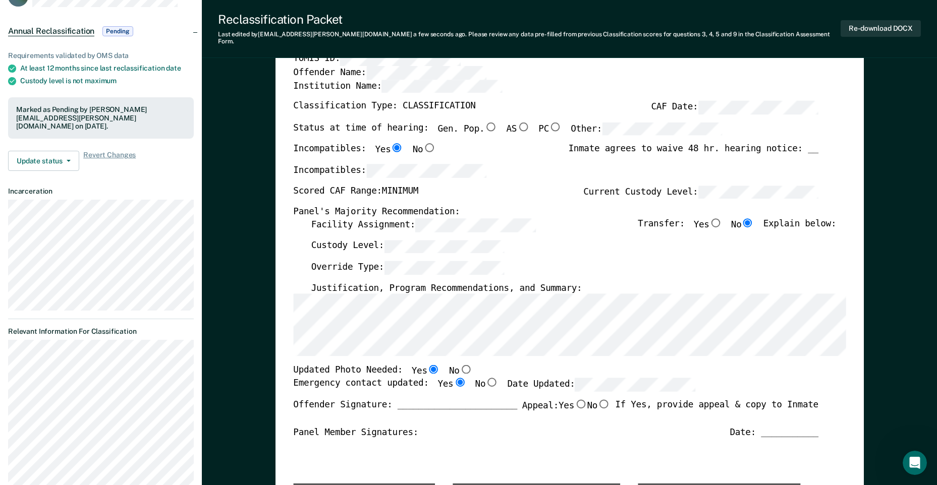
scroll to position [0, 0]
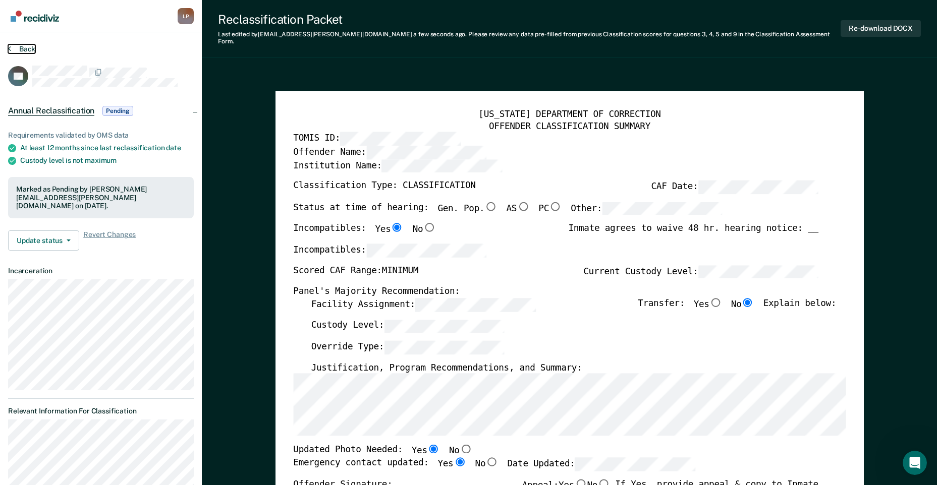
click at [33, 46] on button "Back" at bounding box center [21, 48] width 27 height 9
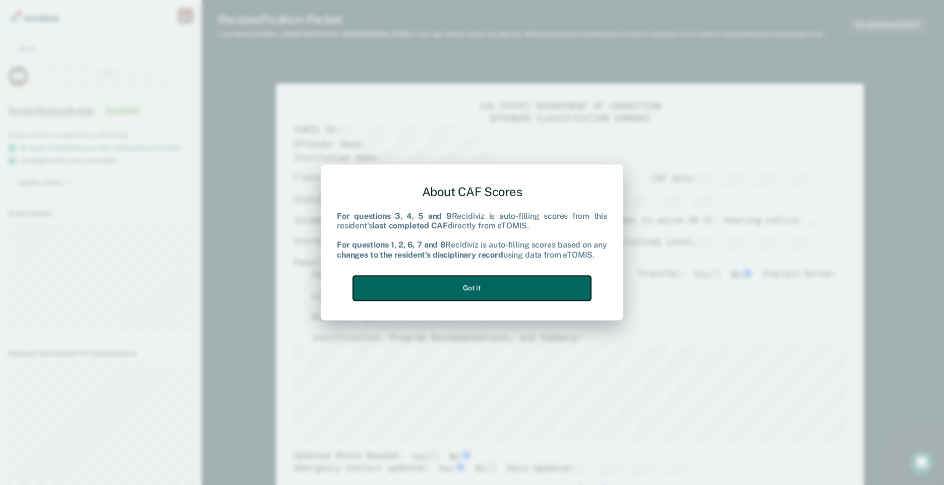
click at [517, 293] on button "Got it" at bounding box center [472, 288] width 238 height 25
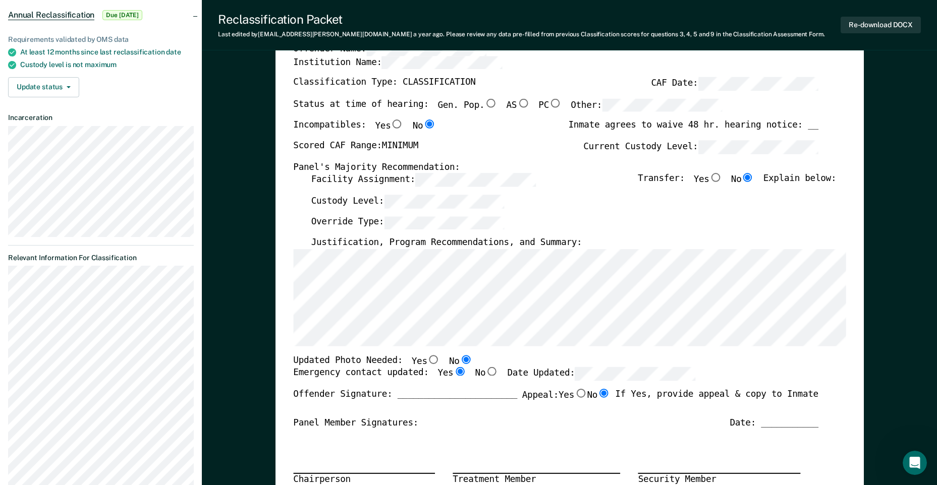
scroll to position [101, 0]
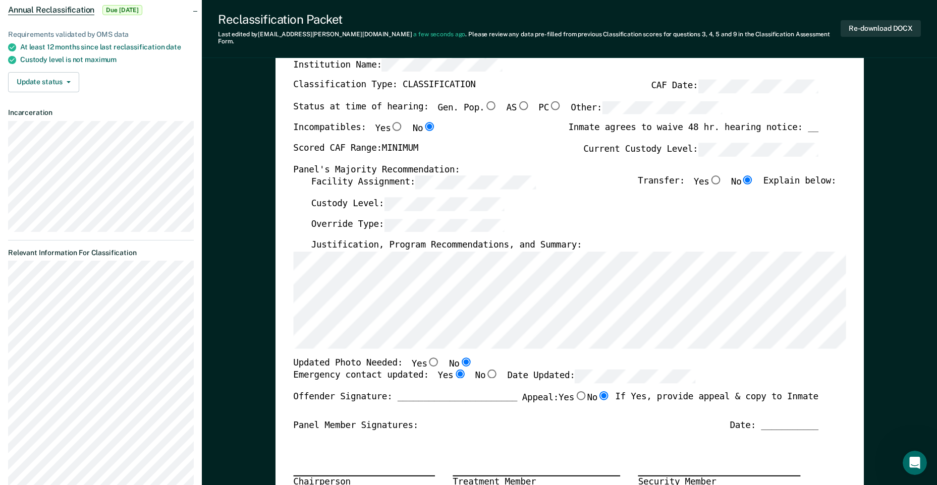
click at [427, 357] on input "Yes" at bounding box center [433, 361] width 13 height 9
type textarea "x"
radio input "true"
radio input "false"
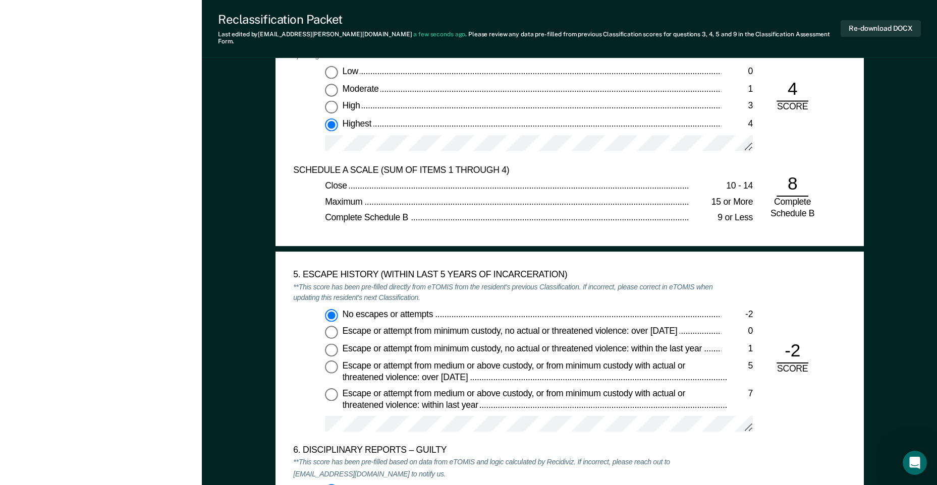
scroll to position [1261, 0]
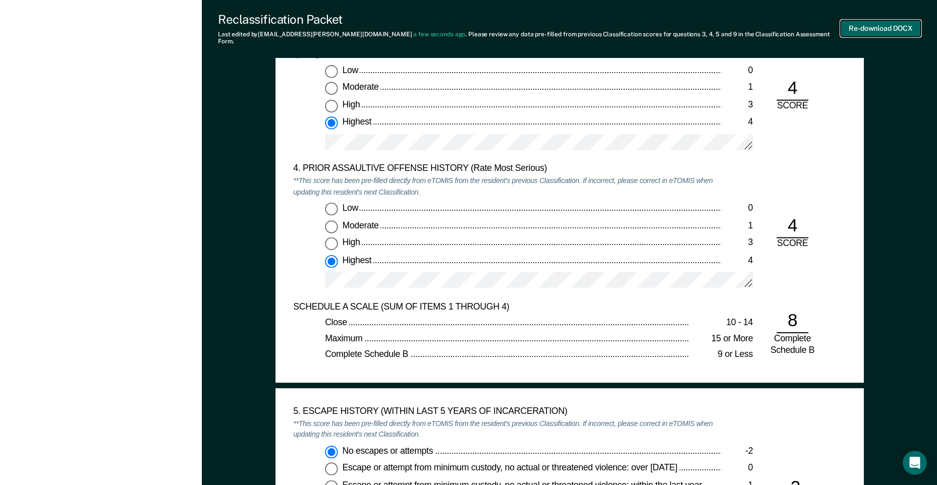
click at [879, 22] on button "Re-download DOCX" at bounding box center [881, 28] width 80 height 17
type textarea "x"
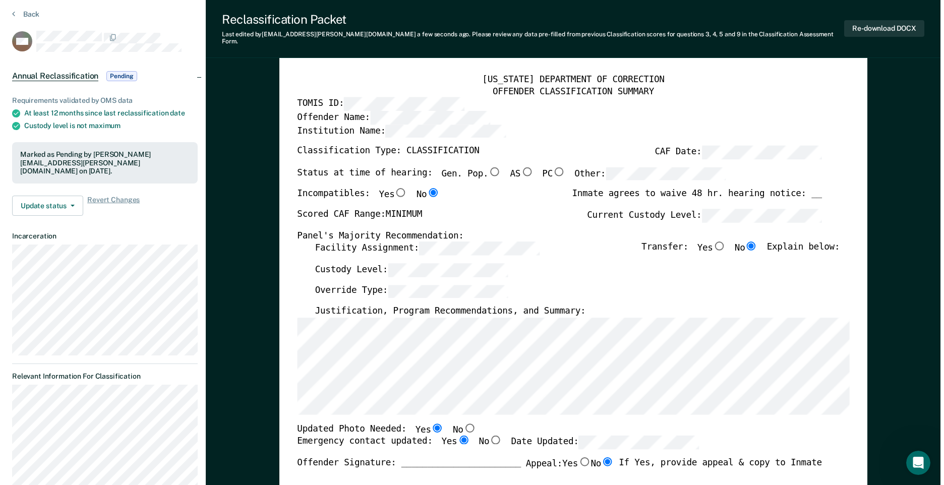
scroll to position [0, 0]
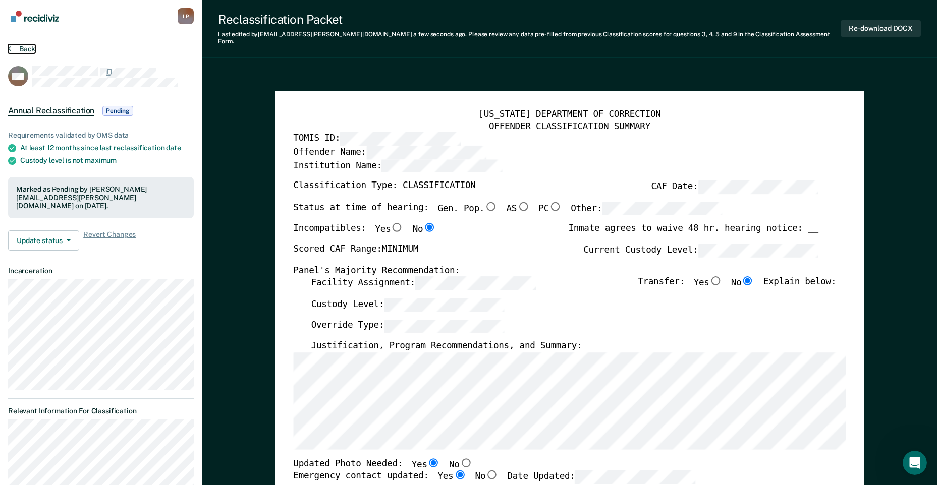
click at [25, 50] on button "Back" at bounding box center [21, 48] width 27 height 9
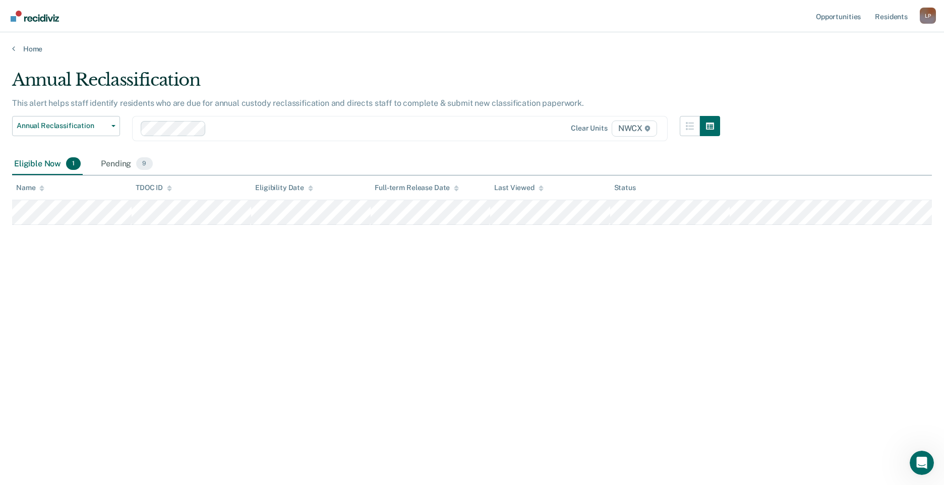
click at [120, 354] on div "Annual Reclassification This alert helps staff identify residents who are due f…" at bounding box center [472, 240] width 920 height 340
